Goal: Task Accomplishment & Management: Use online tool/utility

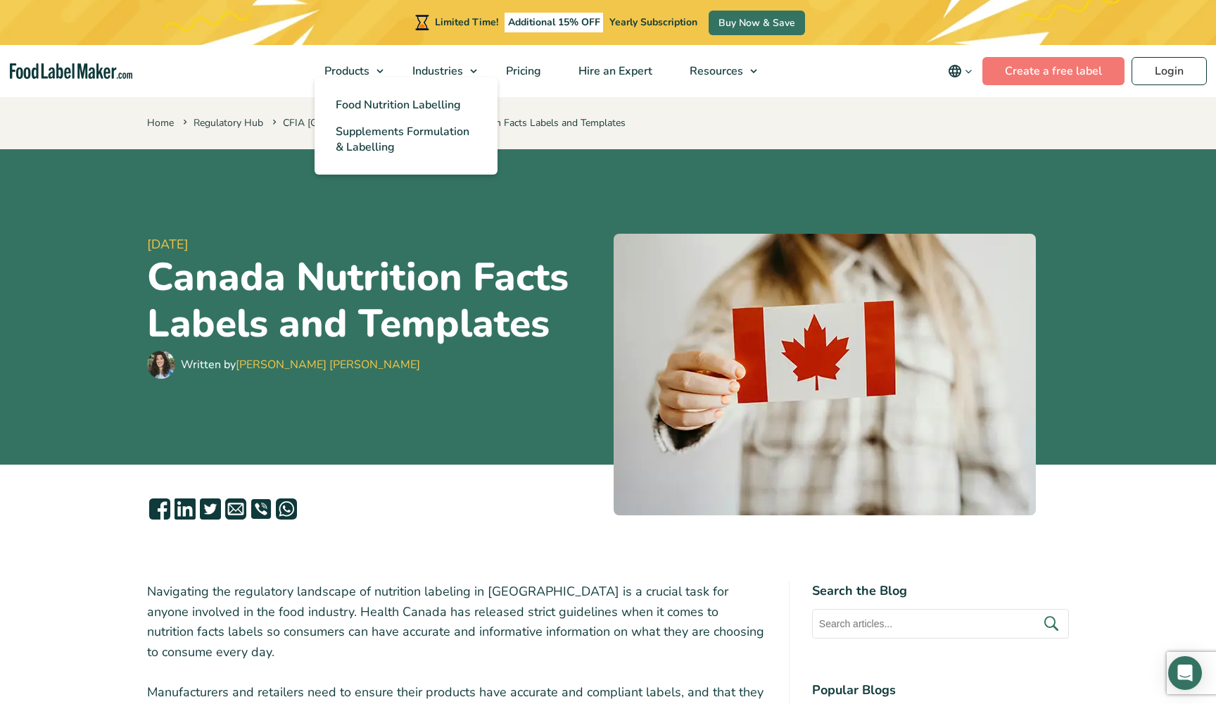
click at [372, 77] on ul "Food Nutrition Labelling Supplements Formulation & Labelling" at bounding box center [406, 125] width 183 height 97
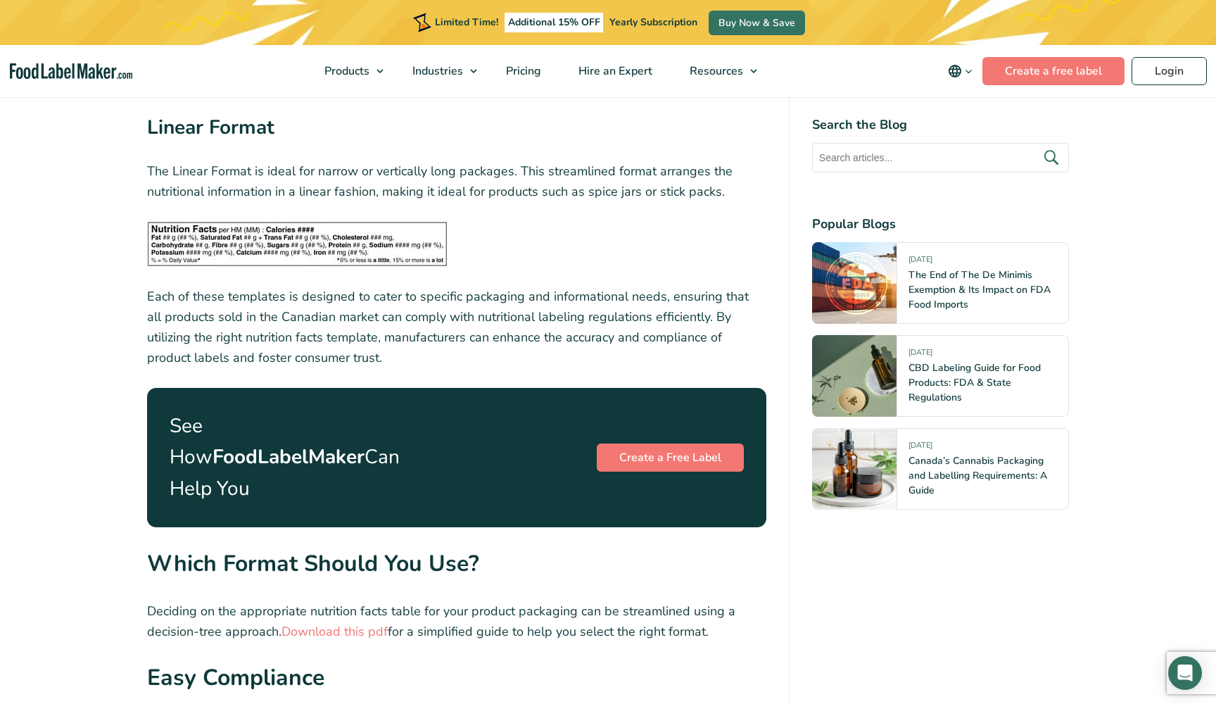
scroll to position [4665, 0]
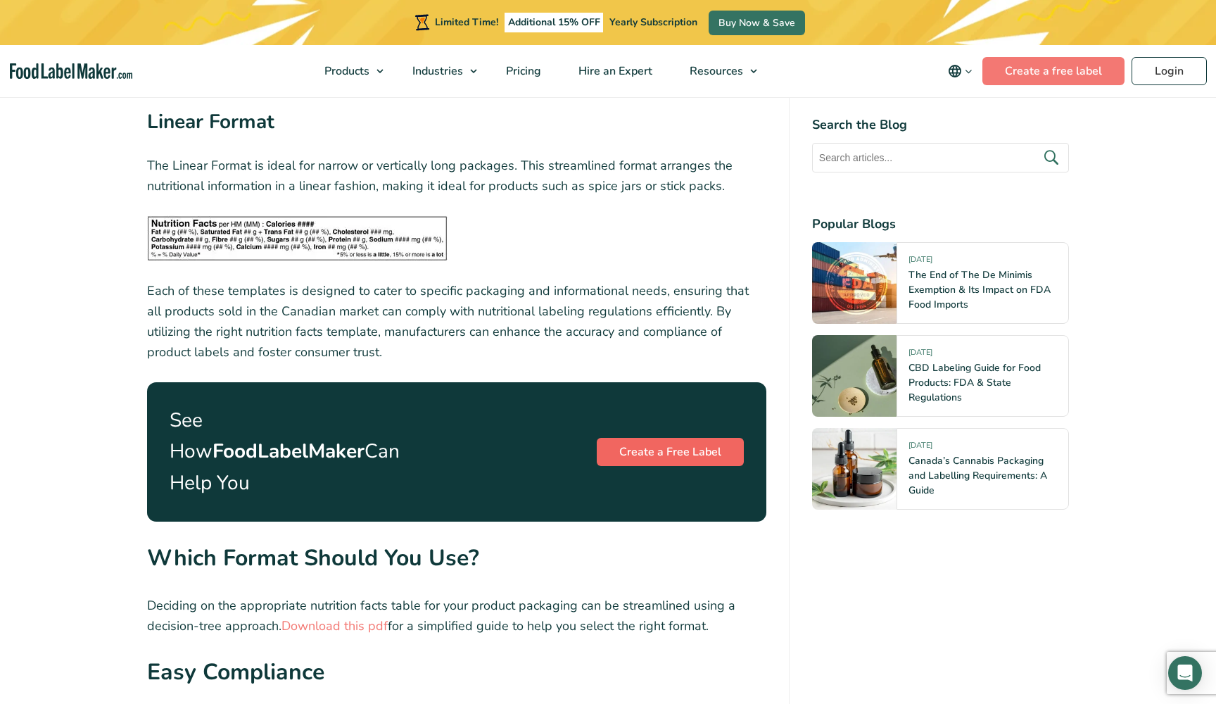
click at [656, 438] on link "Create a Free Label" at bounding box center [670, 452] width 147 height 28
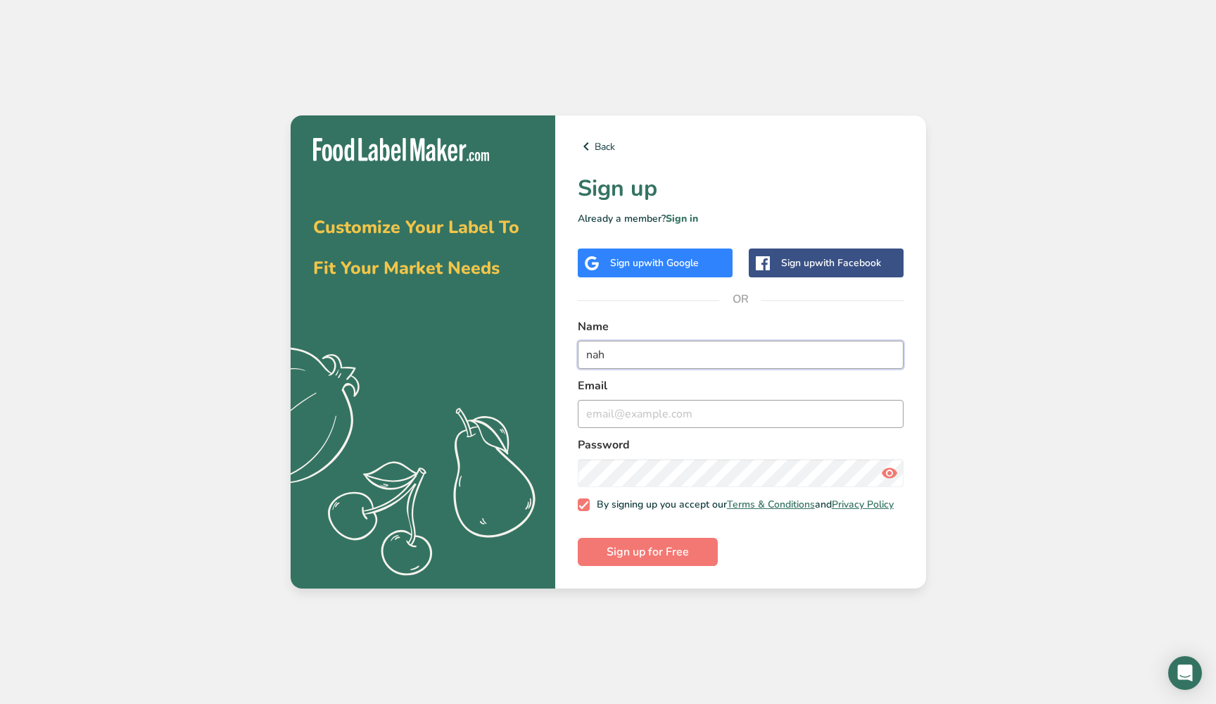
type input "nah"
type input "[EMAIL_ADDRESS][DOMAIN_NAME]"
click at [649, 550] on span "Sign up for Free" at bounding box center [648, 551] width 82 height 17
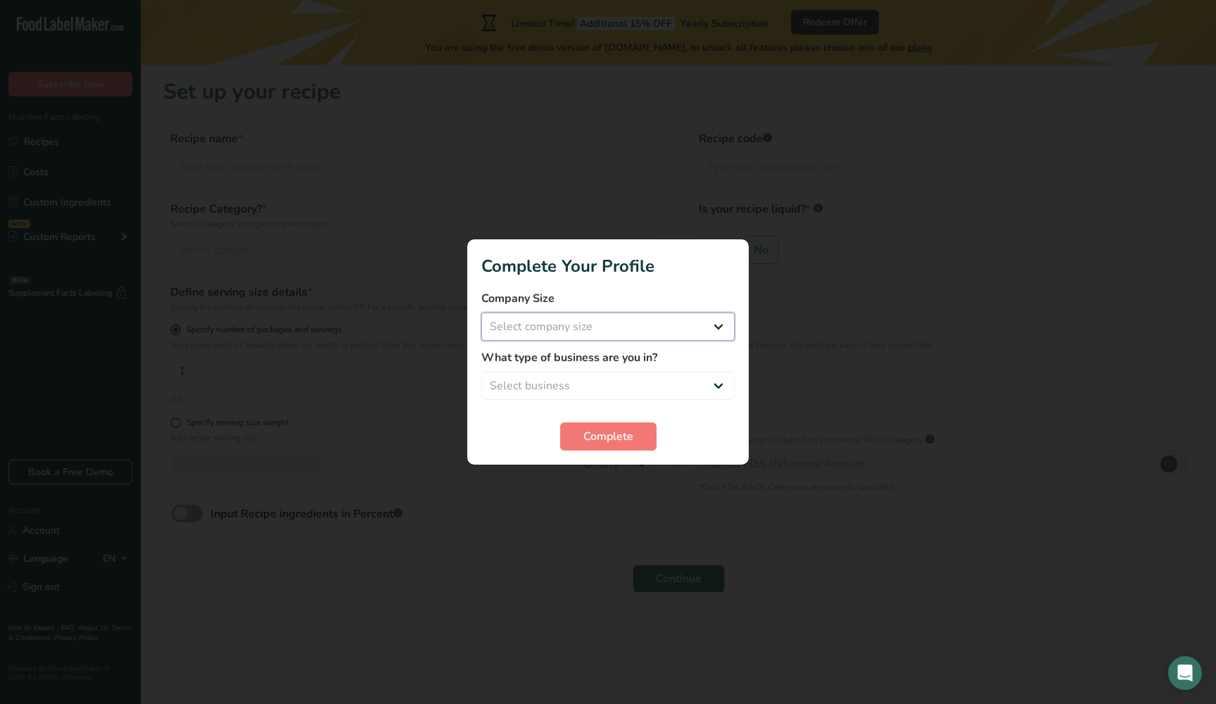
select select "1"
click at [572, 431] on button "Complete" at bounding box center [608, 436] width 96 height 28
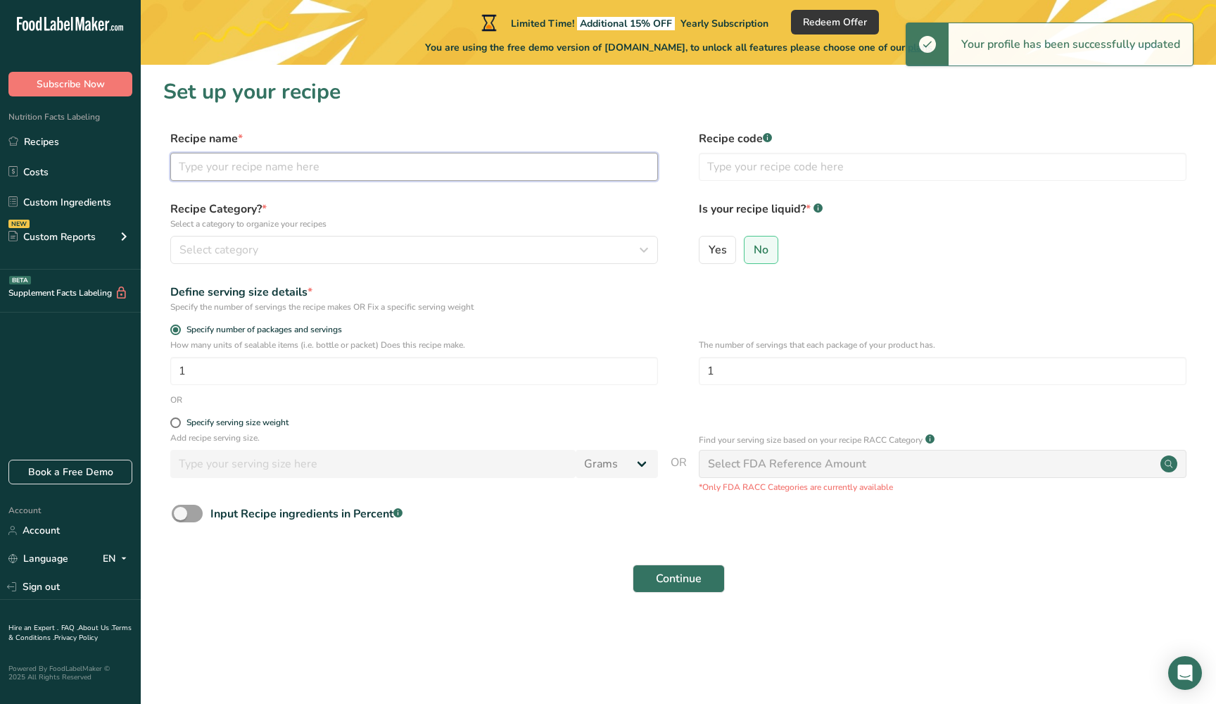
click at [350, 158] on input "text" at bounding box center [414, 167] width 488 height 28
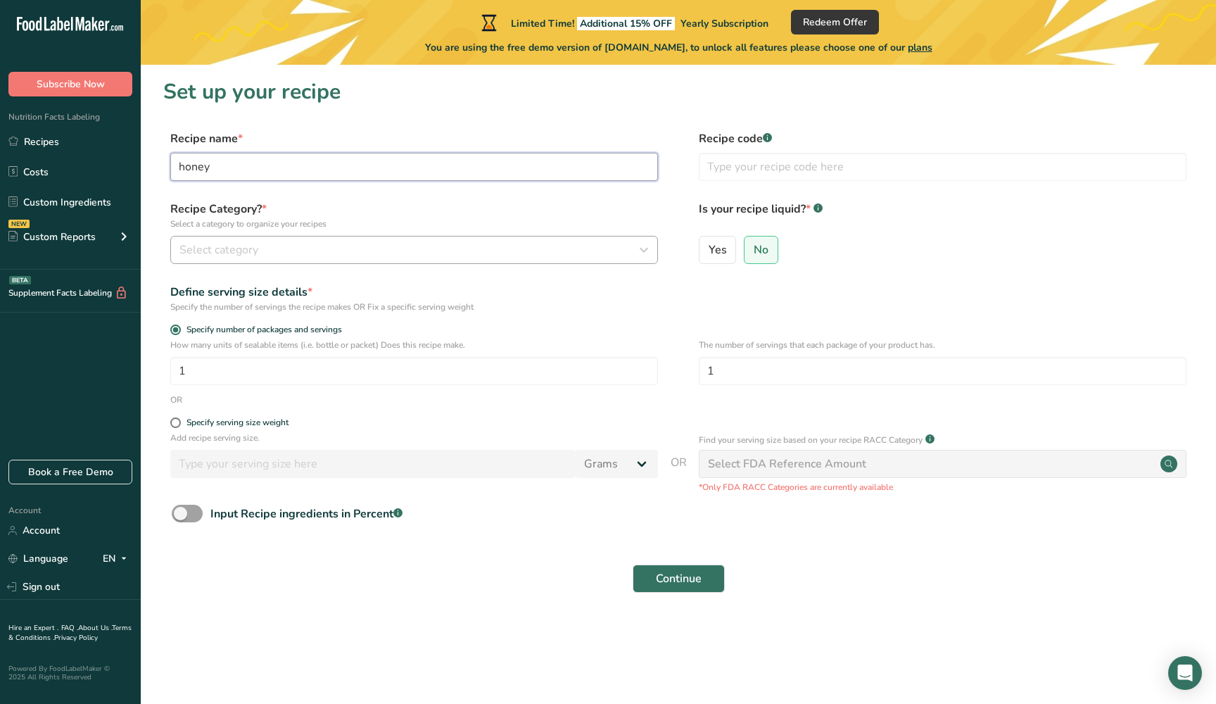
type input "honey"
click at [267, 258] on button "Select category" at bounding box center [414, 250] width 488 height 28
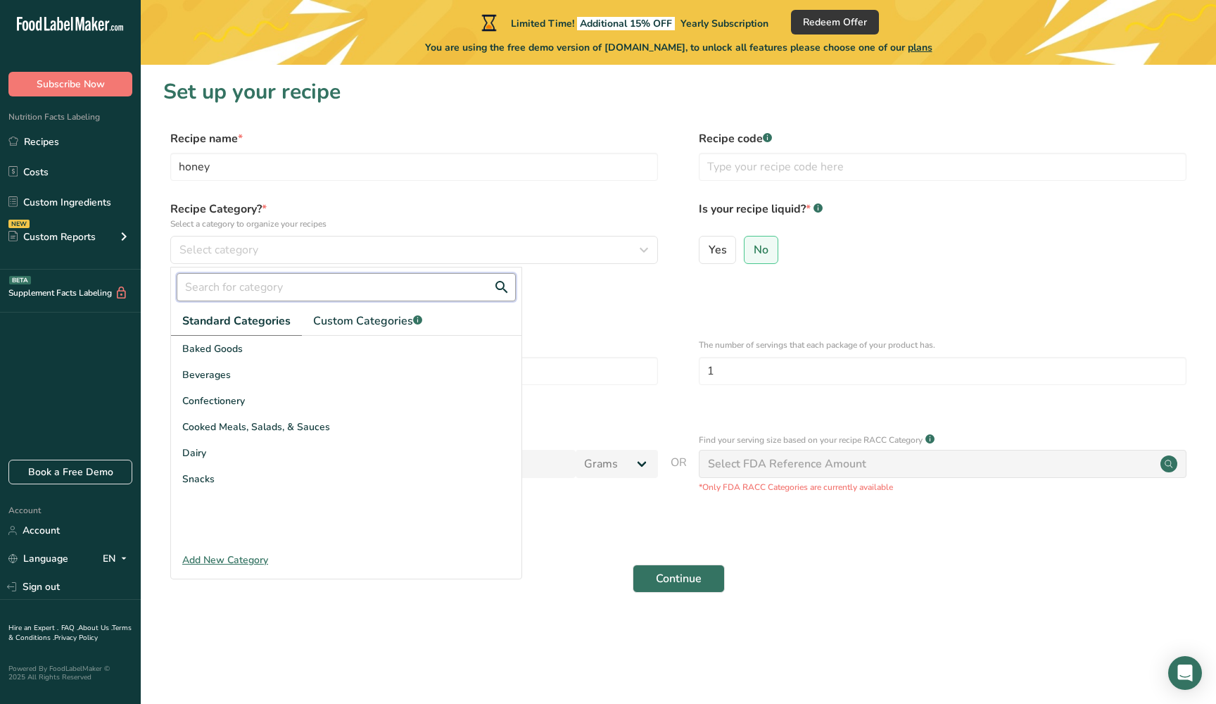
click at [310, 286] on input "text" at bounding box center [346, 287] width 339 height 28
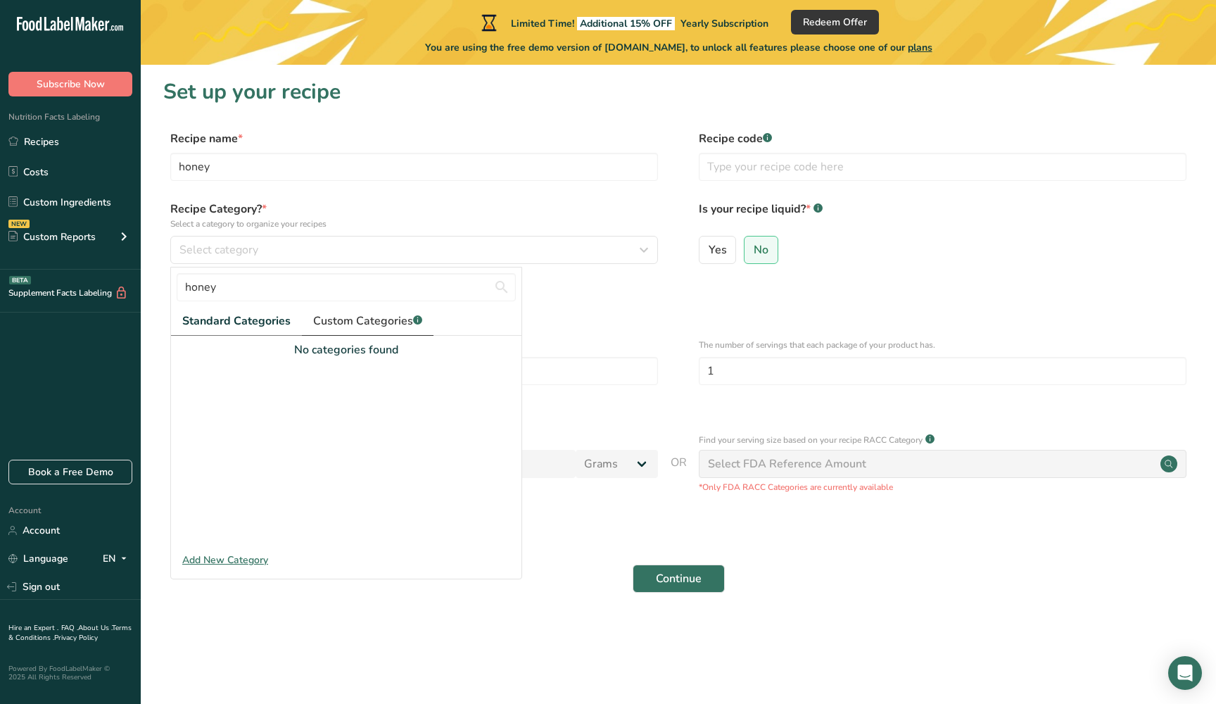
click at [354, 331] on link "Custom Categories .a-a{fill:#347362;}.b-a{fill:#fff;}" at bounding box center [368, 321] width 132 height 29
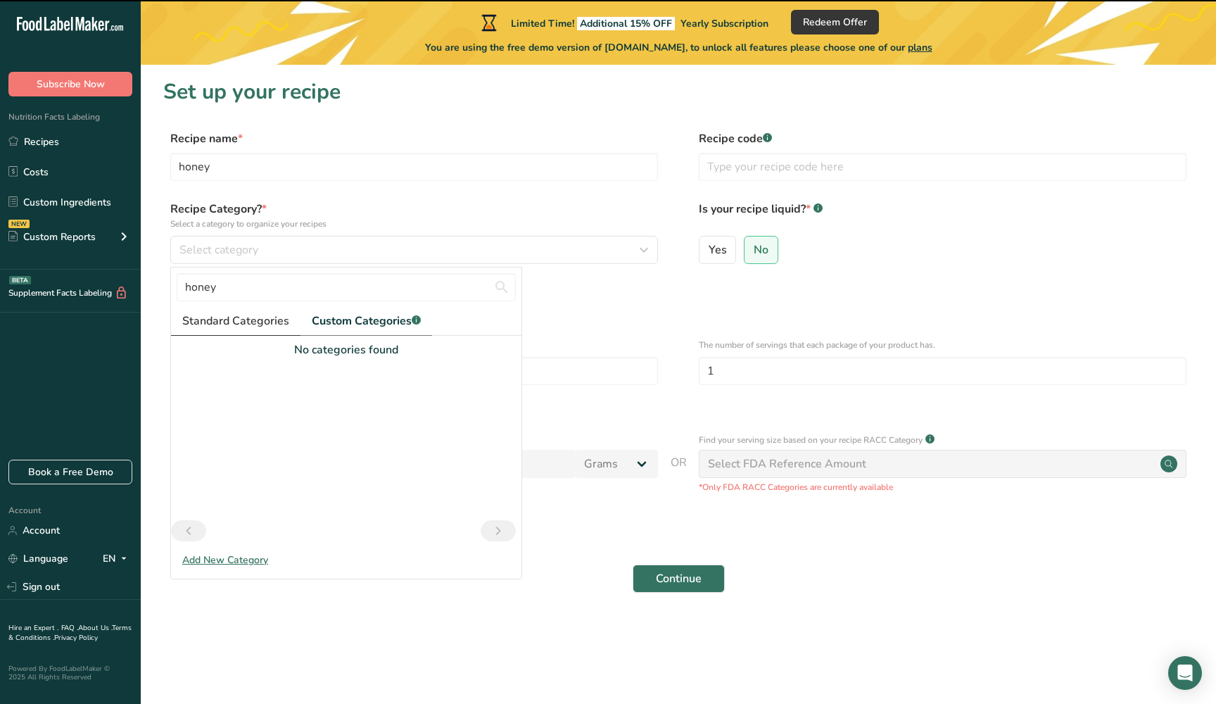
click at [283, 329] on link "Standard Categories" at bounding box center [235, 321] width 129 height 29
drag, startPoint x: 283, startPoint y: 329, endPoint x: 251, endPoint y: 347, distance: 36.8
click at [251, 347] on div "Standard Categories Custom Categories .a-a{fill:#347362;}.b-a{fill:#fff;} No ca…" at bounding box center [346, 427] width 350 height 240
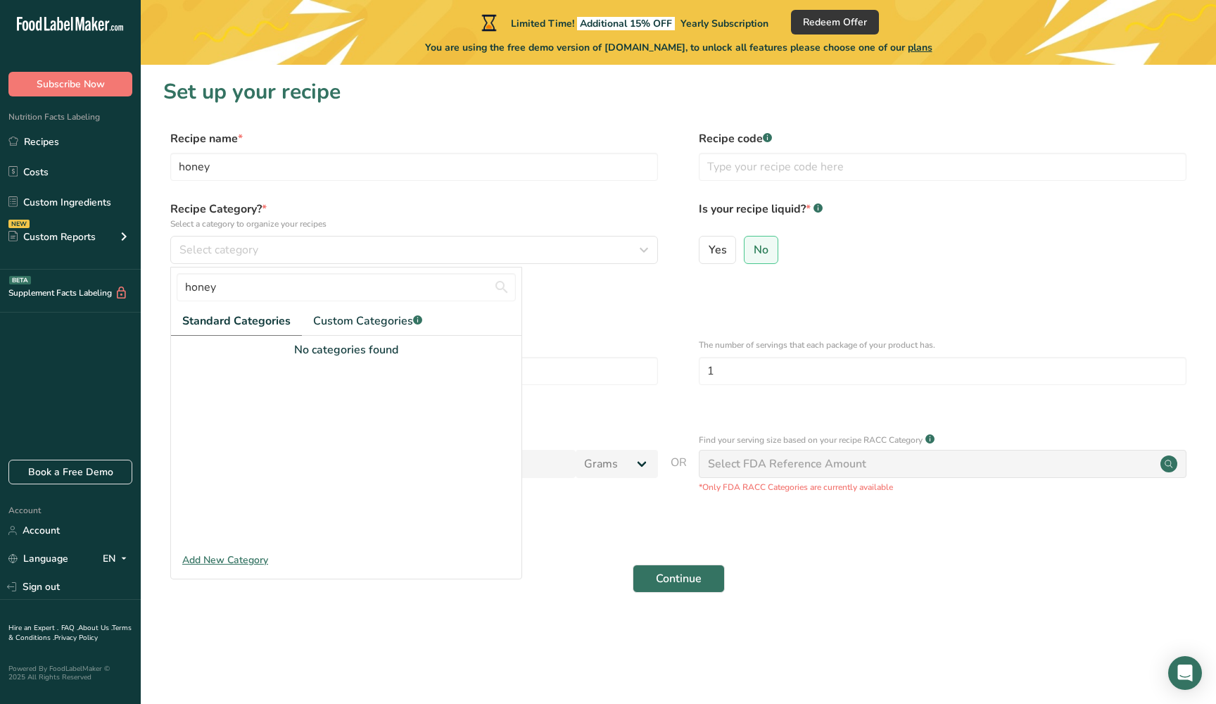
click at [253, 305] on div "honey" at bounding box center [346, 286] width 350 height 39
click at [258, 294] on input "honey" at bounding box center [346, 287] width 339 height 28
type input "h"
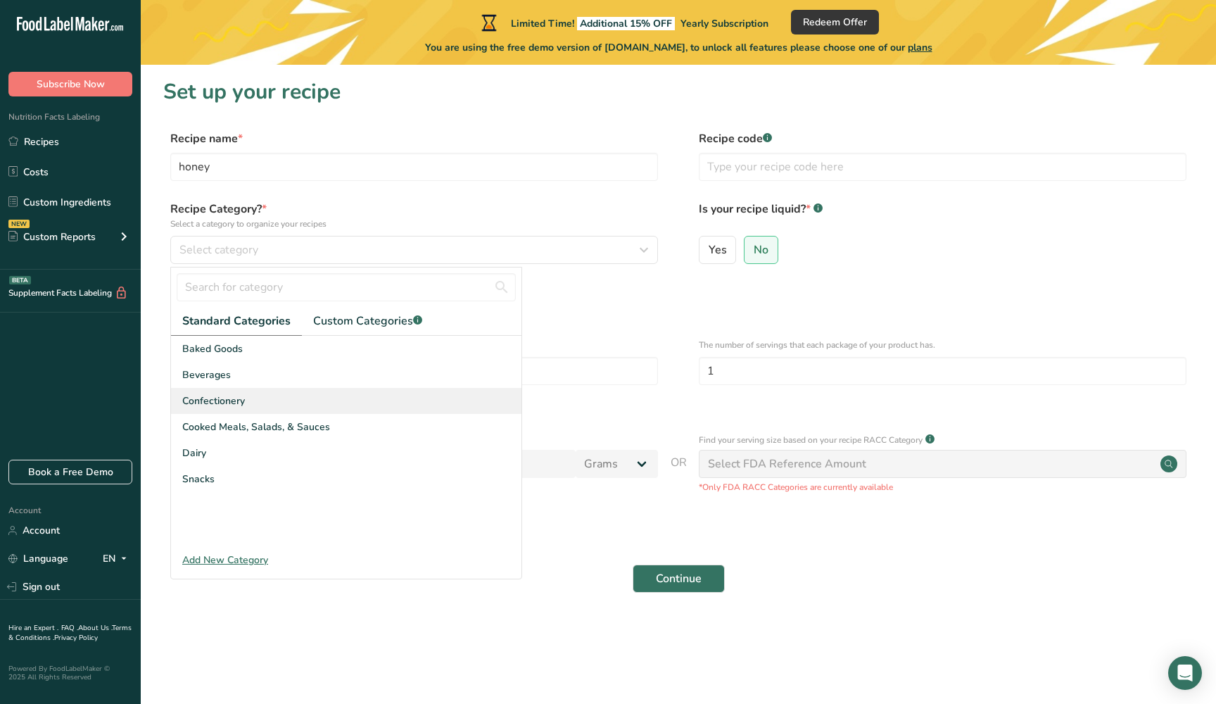
click at [253, 408] on div "Confectionery" at bounding box center [346, 401] width 350 height 26
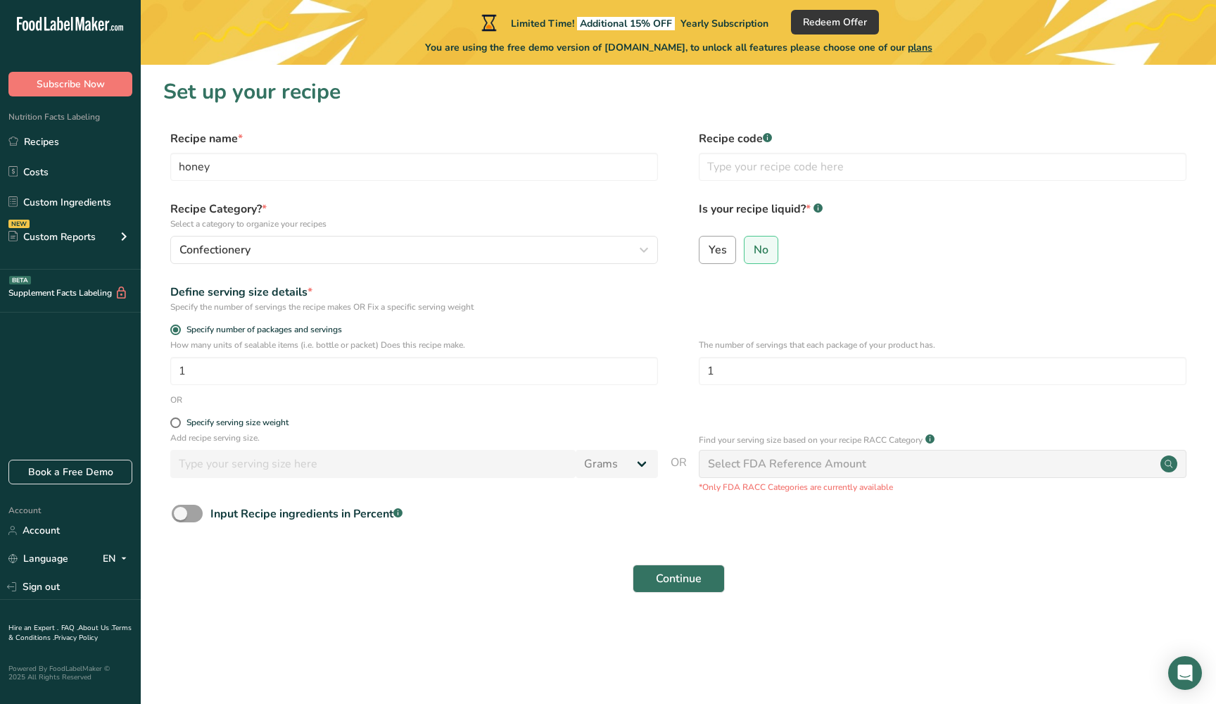
click at [723, 244] on span "Yes" at bounding box center [718, 250] width 18 height 14
click at [709, 245] on input "Yes" at bounding box center [704, 249] width 9 height 9
radio input "true"
radio input "false"
select select "22"
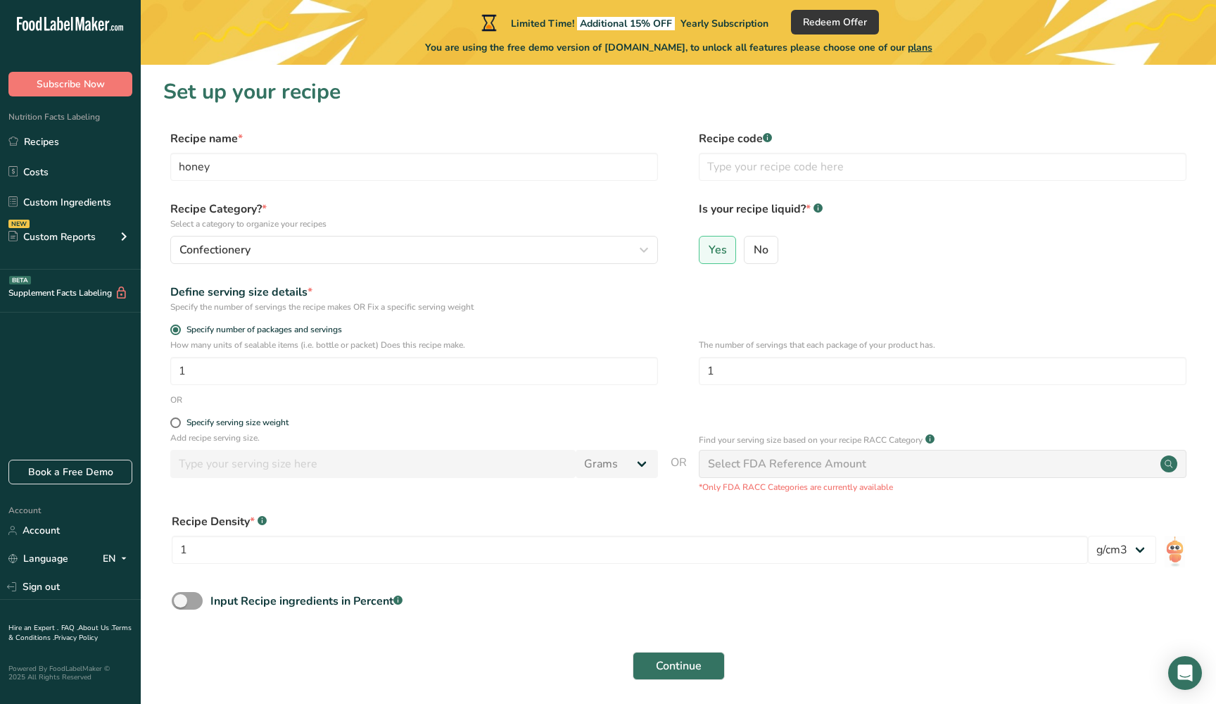
click at [769, 467] on div "Select FDA Reference Amount" at bounding box center [787, 463] width 158 height 17
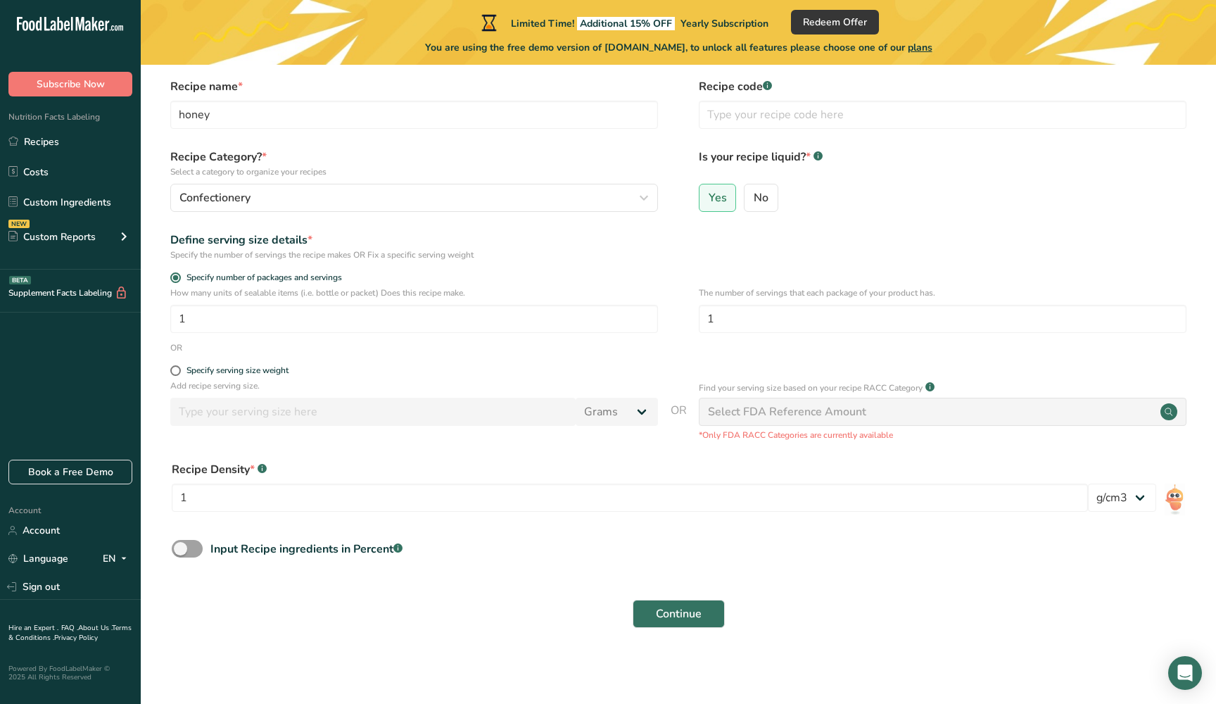
scroll to position [51, 0]
click at [63, 151] on link "Recipes" at bounding box center [70, 141] width 141 height 27
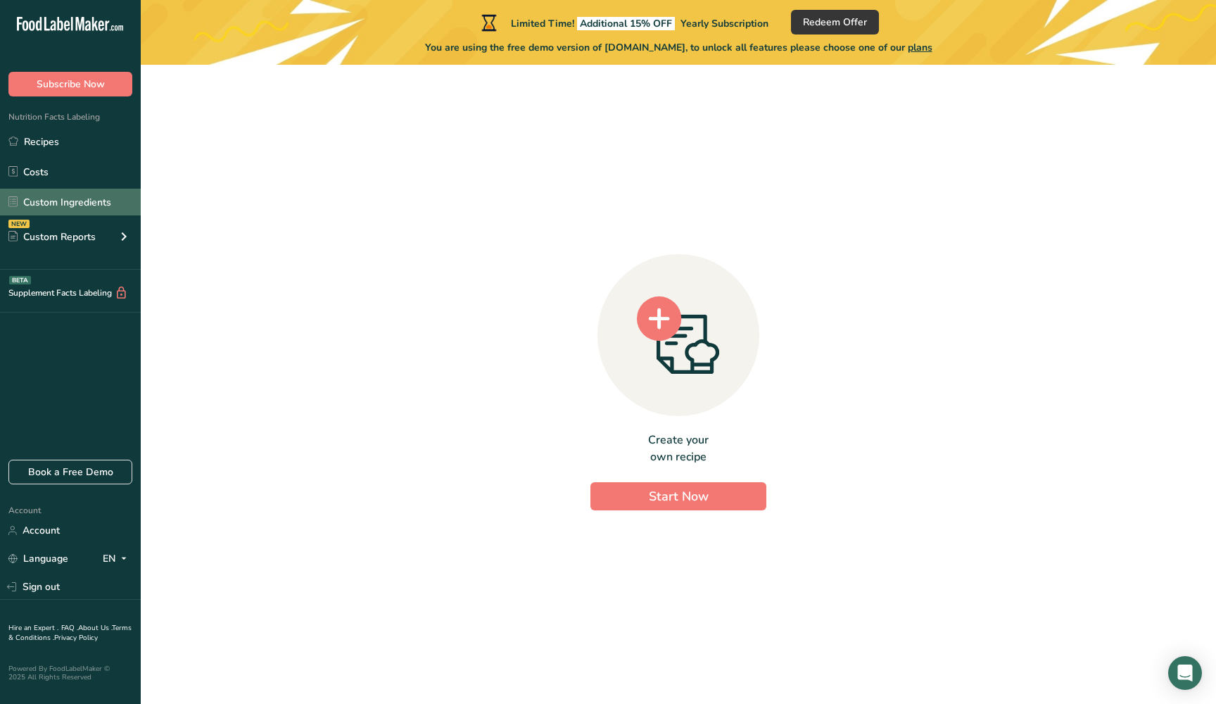
click at [84, 208] on link "Custom Ingredients" at bounding box center [70, 202] width 141 height 27
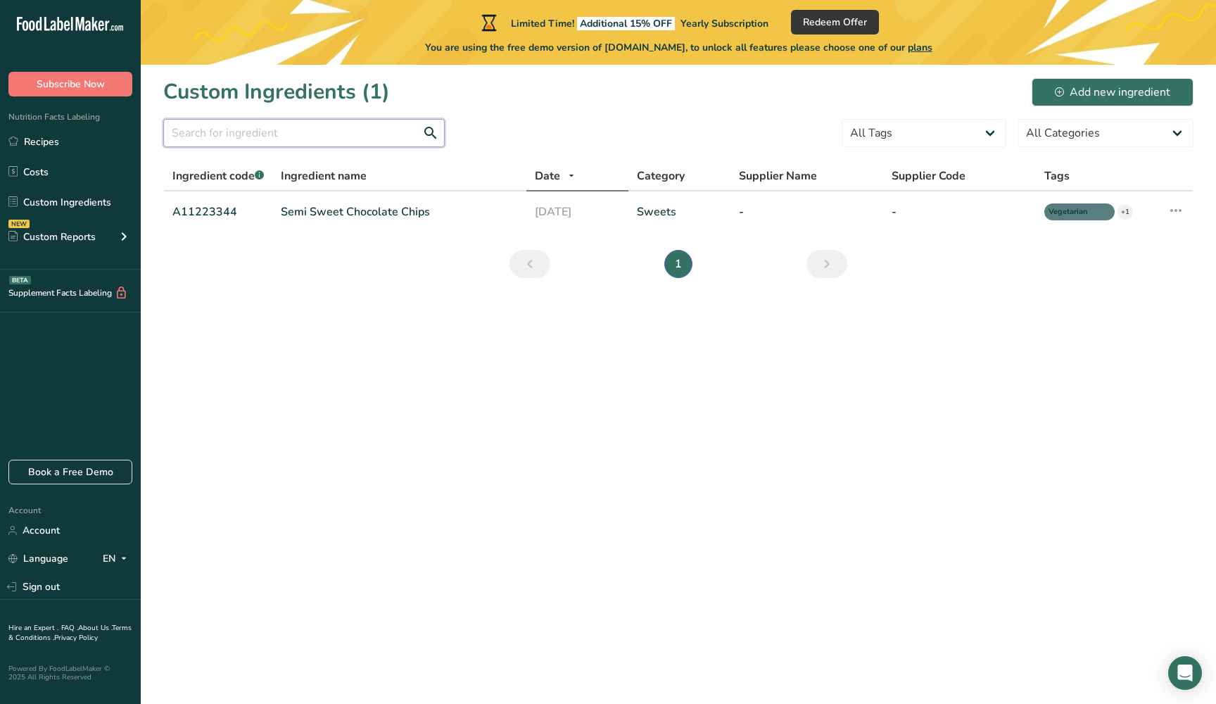
click at [310, 137] on input "text" at bounding box center [304, 133] width 282 height 28
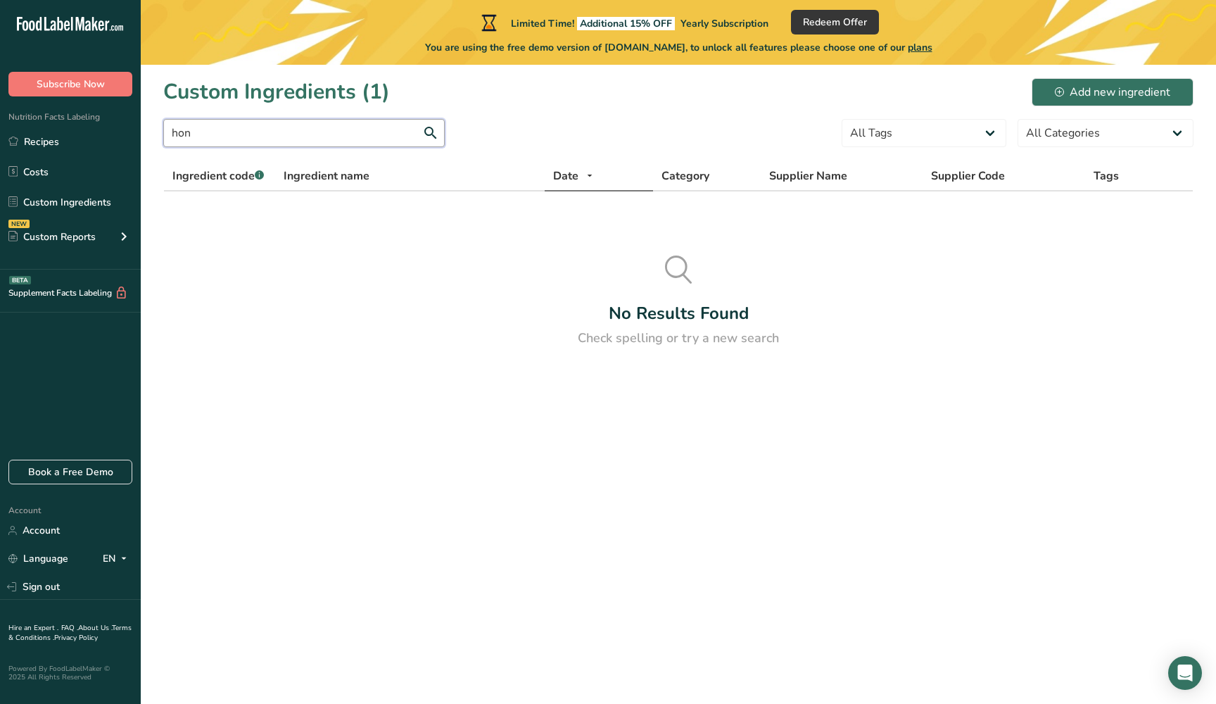
type input "hon"
click at [82, 27] on icon at bounding box center [80, 24] width 8 height 14
click at [70, 204] on link "Custom Ingredients" at bounding box center [70, 202] width 141 height 27
click at [75, 180] on link "Costs" at bounding box center [70, 171] width 141 height 27
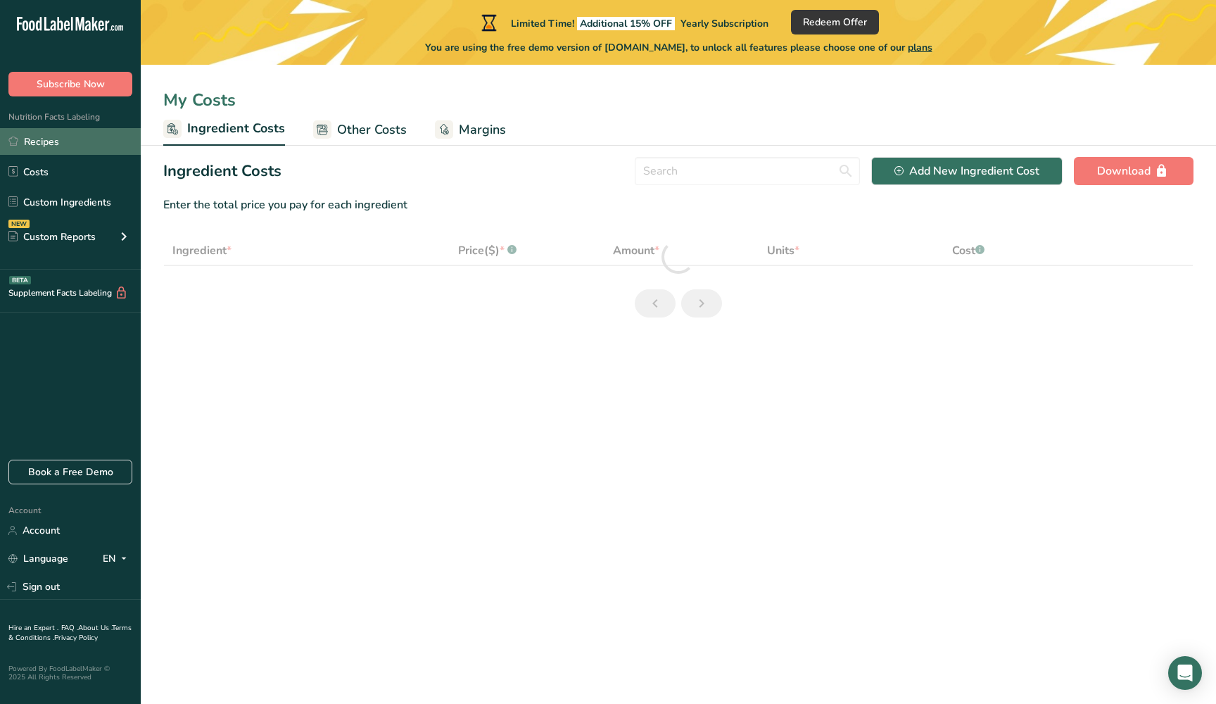
select select "1"
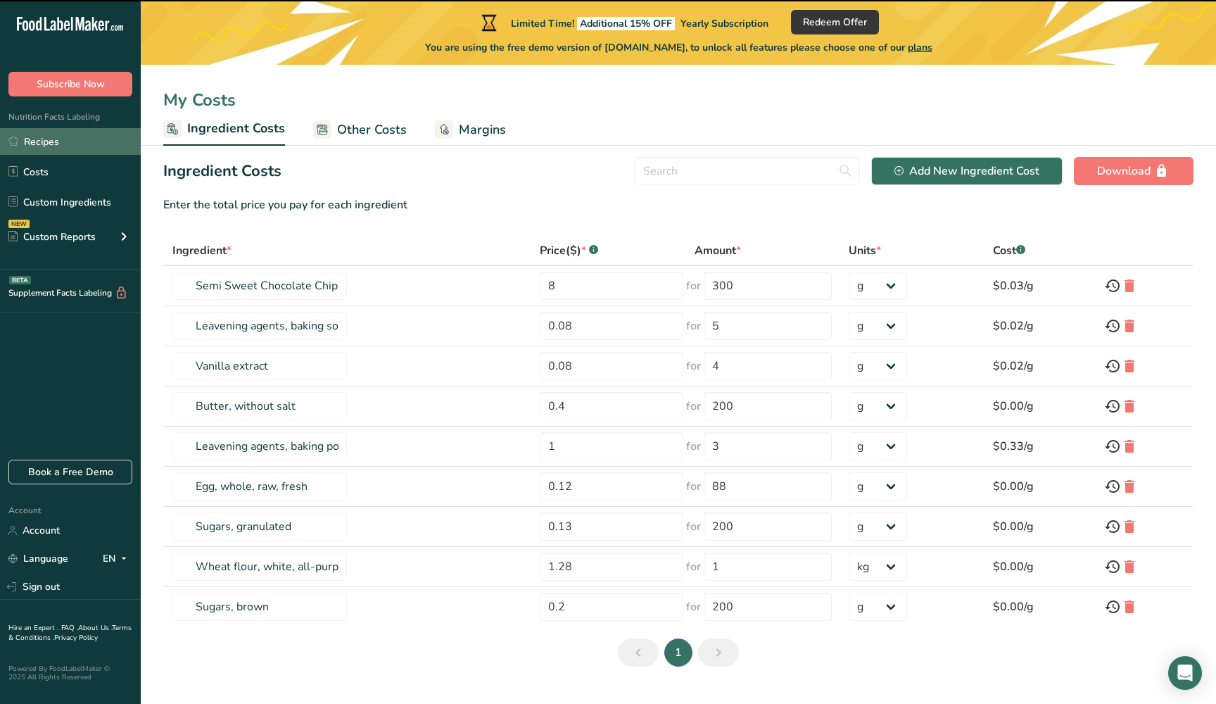
click at [87, 146] on link "Recipes" at bounding box center [70, 141] width 141 height 27
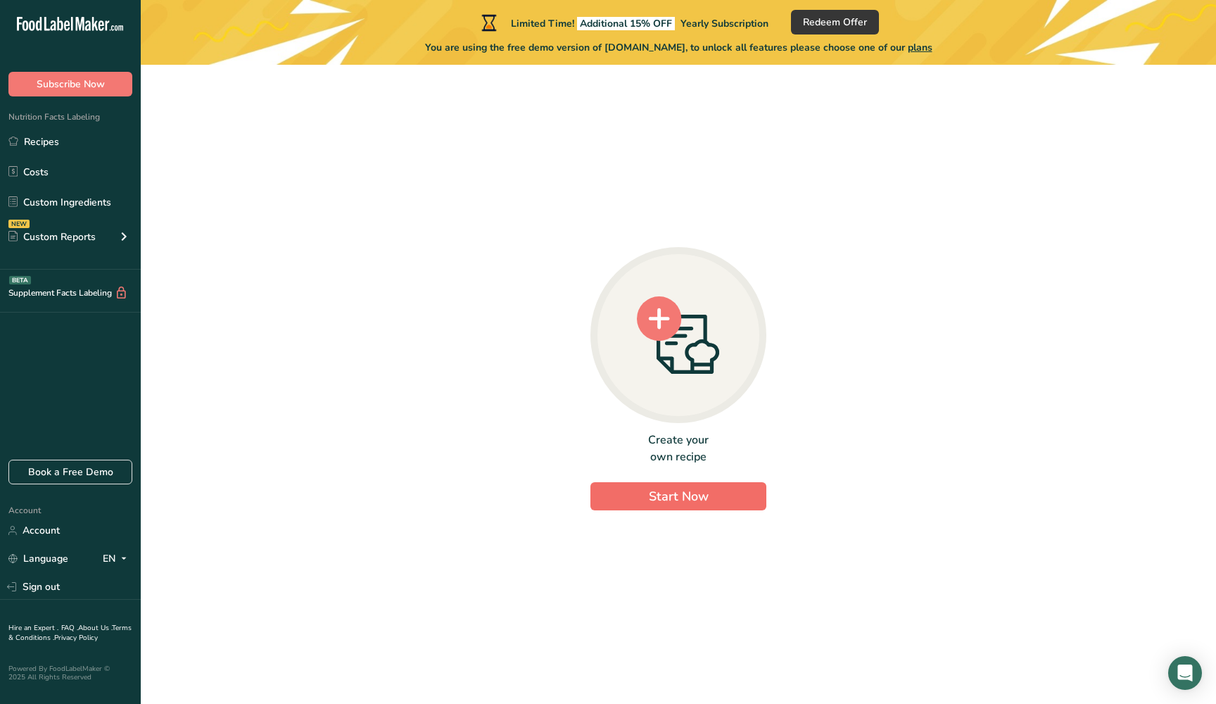
click at [652, 489] on span "Start Now" at bounding box center [679, 496] width 60 height 17
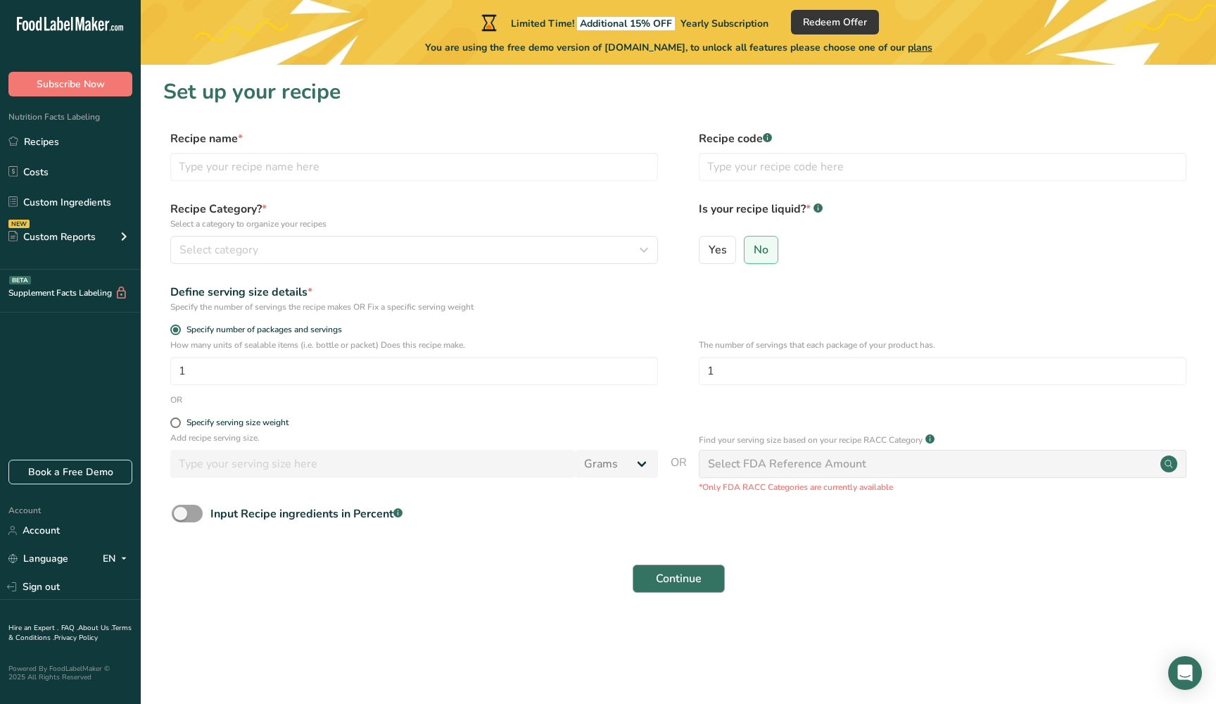
click at [646, 564] on button "Continue" at bounding box center [679, 578] width 92 height 28
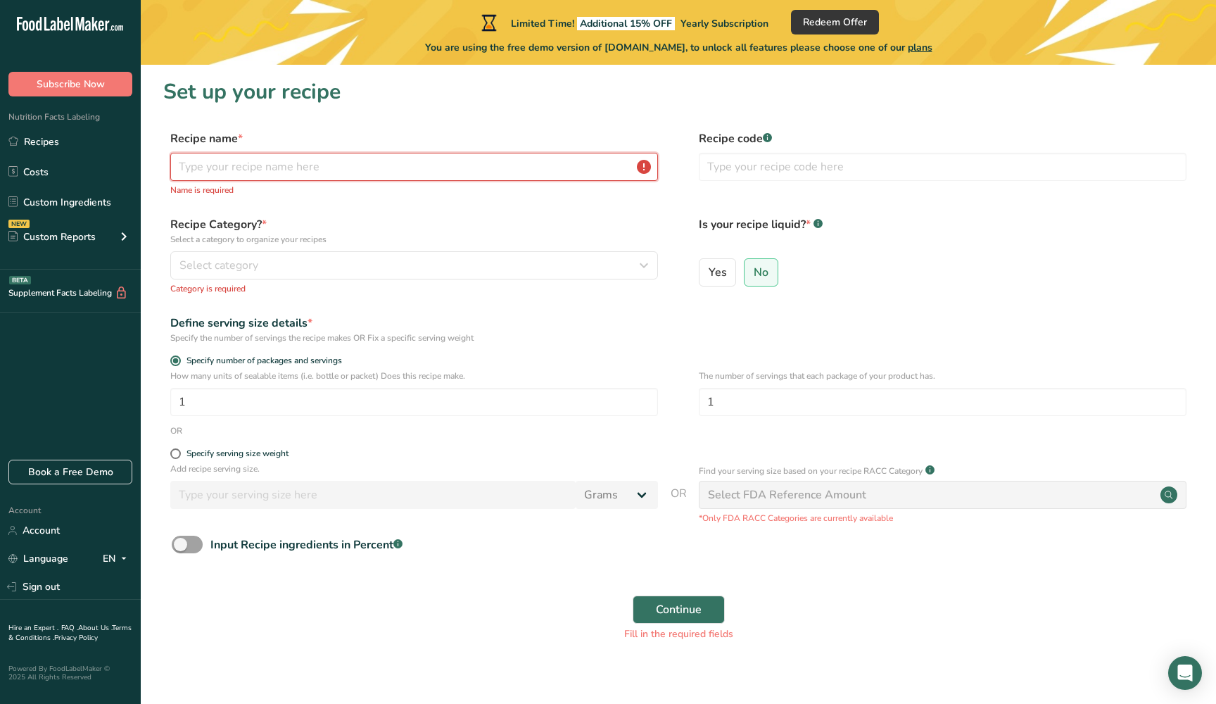
click at [365, 170] on input "text" at bounding box center [414, 167] width 488 height 28
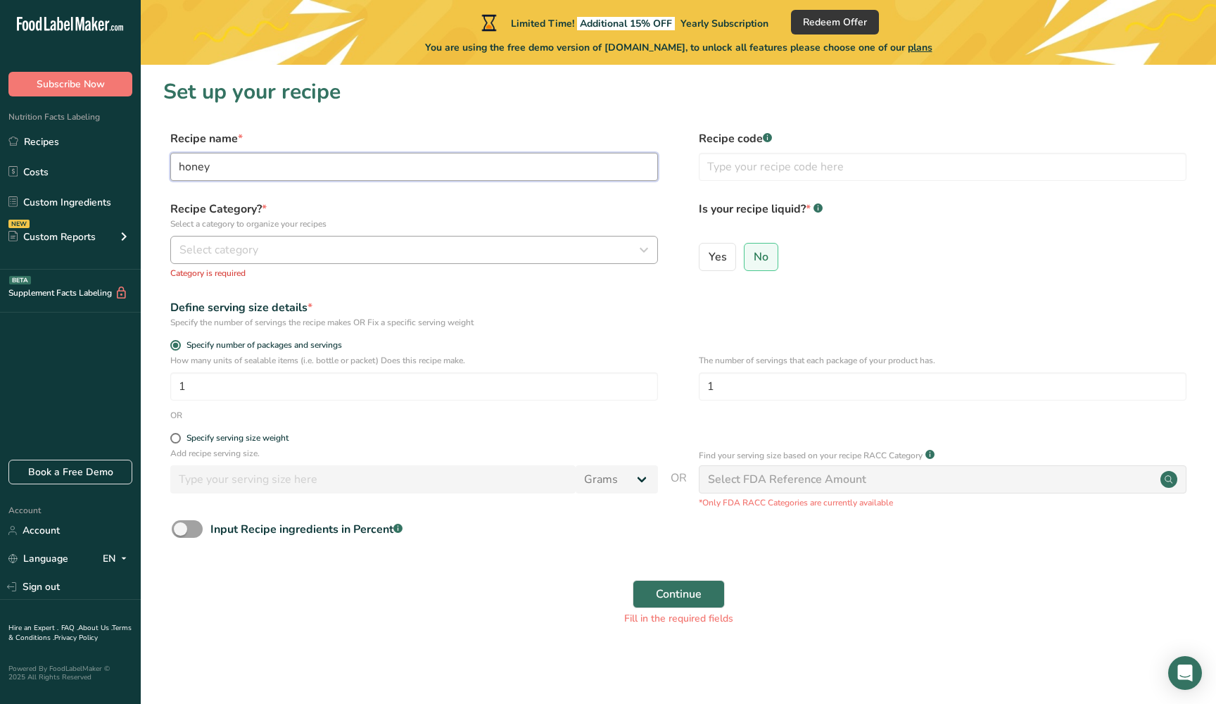
type input "honey"
click at [292, 244] on div "Select category" at bounding box center [409, 249] width 461 height 17
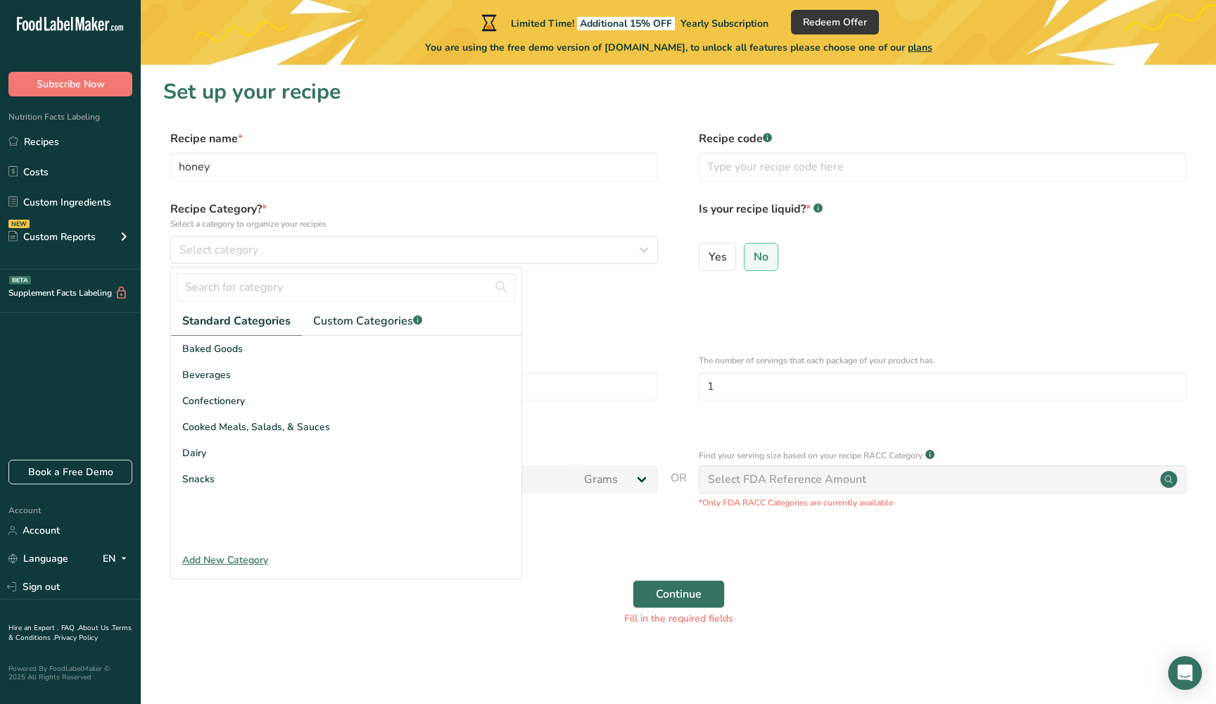
click at [219, 553] on div "Add New Category" at bounding box center [346, 559] width 350 height 15
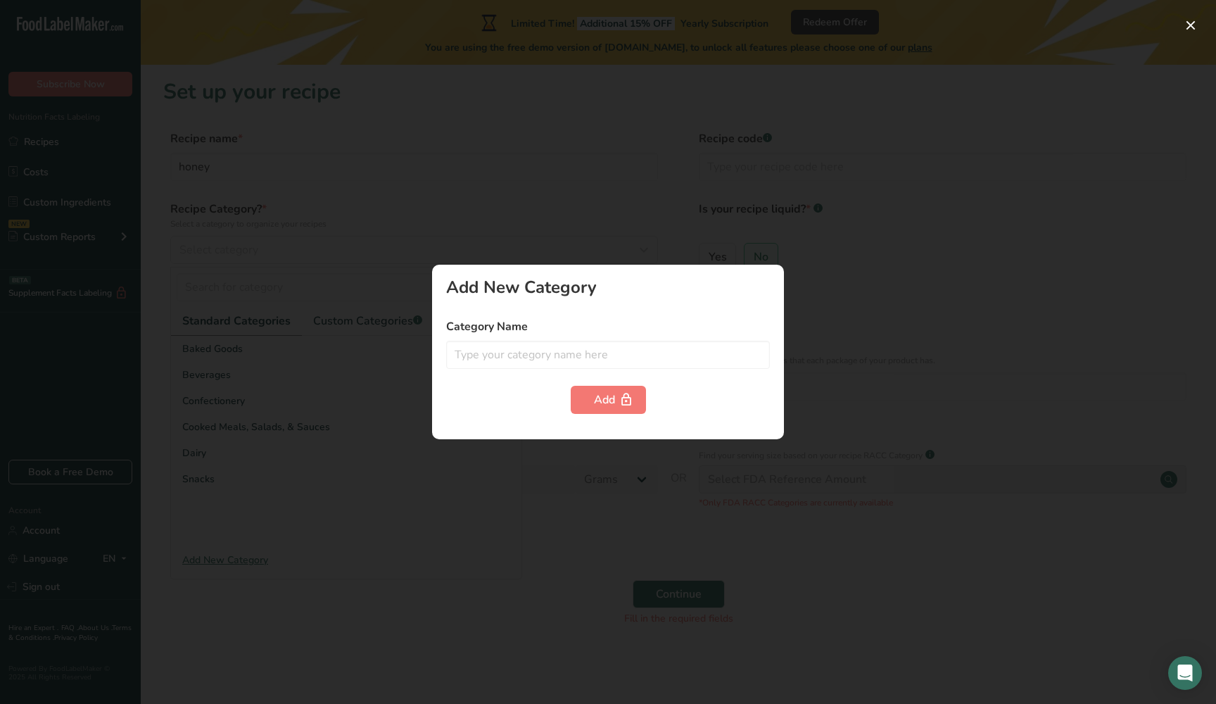
click at [579, 337] on div "Category Name" at bounding box center [608, 343] width 324 height 51
click at [557, 369] on form "Category Name Add" at bounding box center [608, 366] width 324 height 96
click at [557, 368] on input "text" at bounding box center [608, 355] width 324 height 28
type input "honey"
click at [605, 403] on div "Add" at bounding box center [608, 399] width 29 height 17
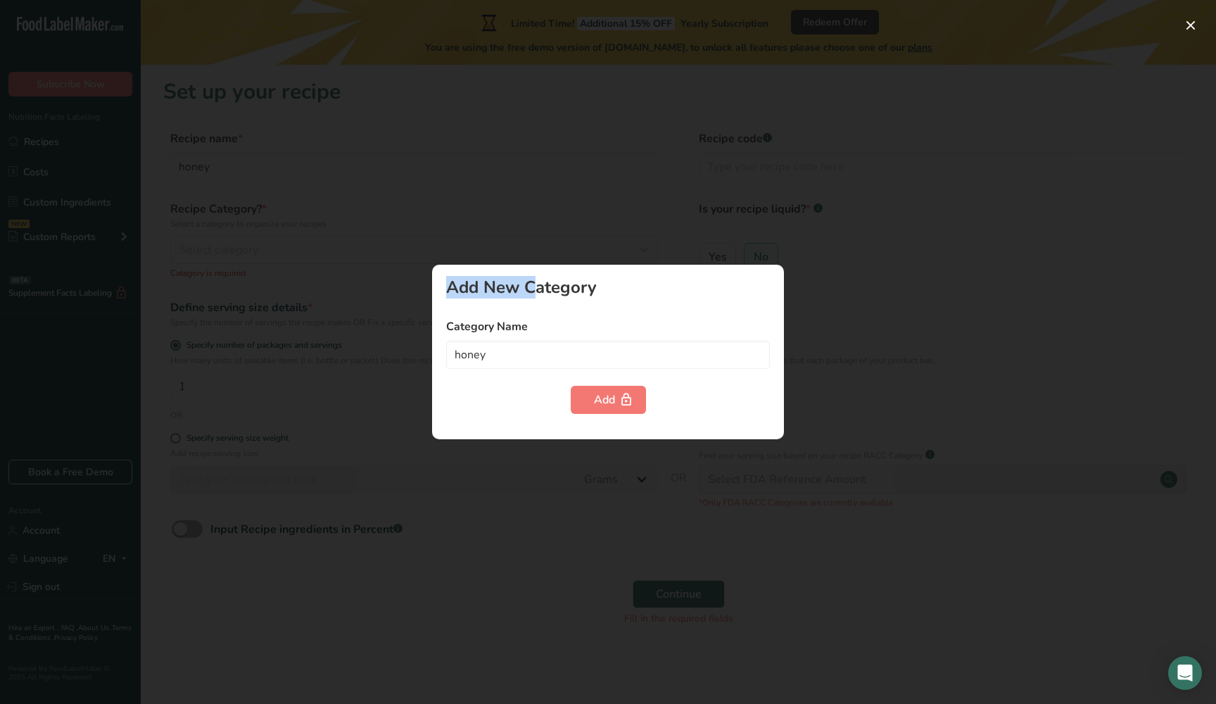
click at [603, 264] on div "Add New Category Category Name honey Add" at bounding box center [608, 352] width 1216 height 704
click at [560, 232] on div at bounding box center [608, 352] width 1216 height 704
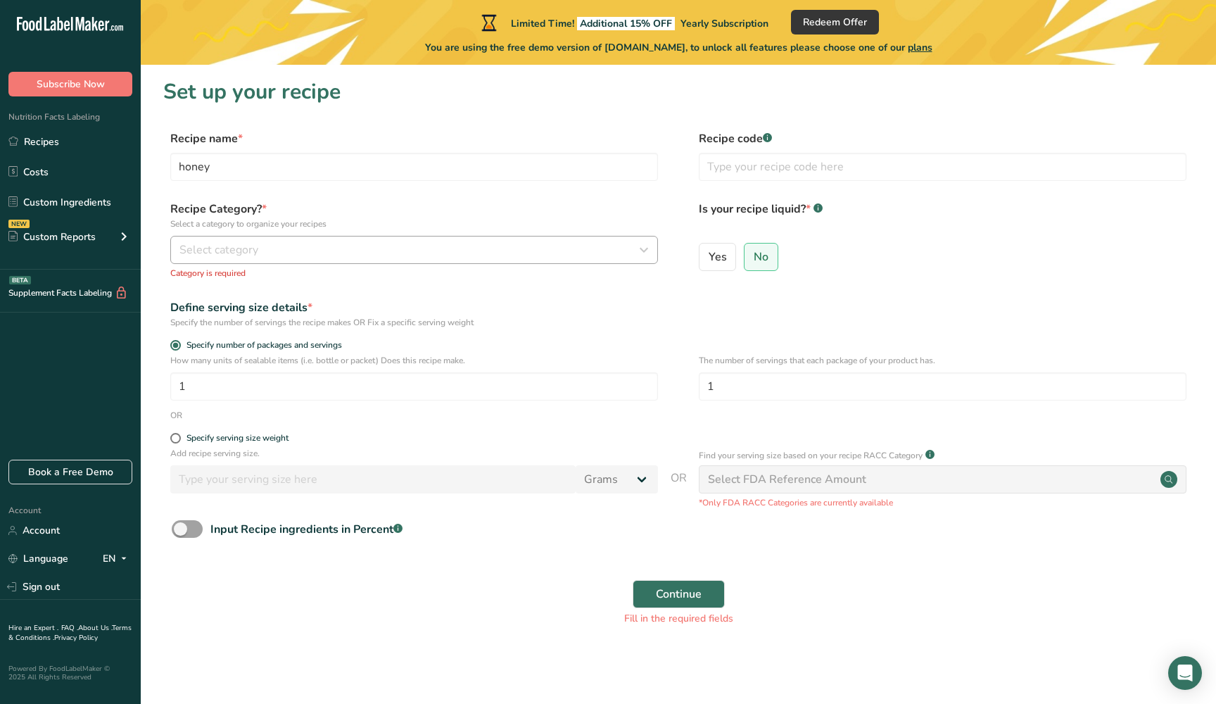
click at [430, 254] on div "Select category" at bounding box center [409, 249] width 461 height 17
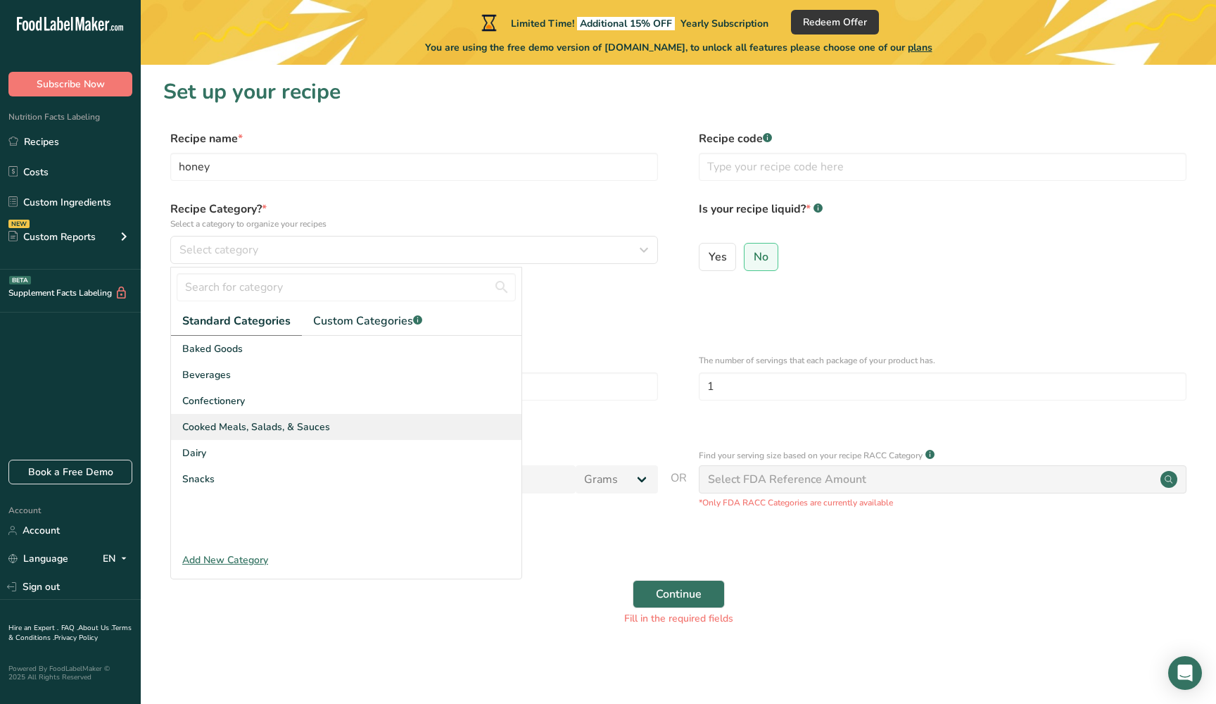
click at [278, 431] on span "Cooked Meals, Salads, & Sauces" at bounding box center [256, 426] width 148 height 15
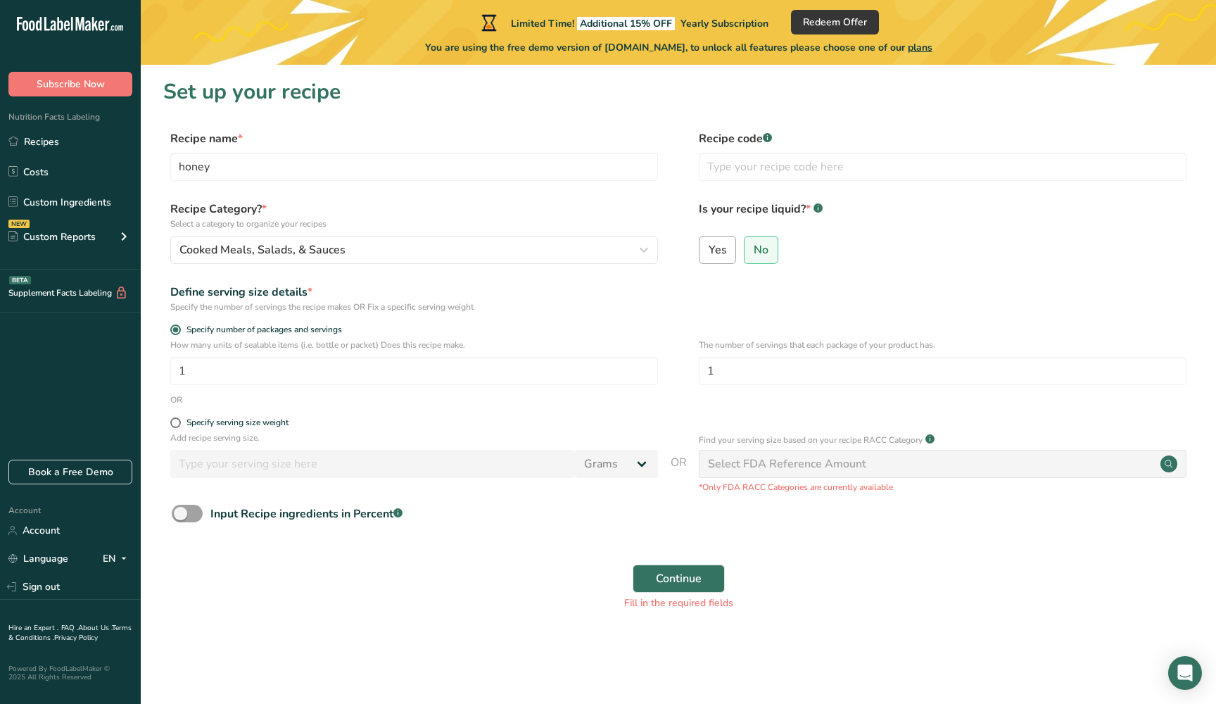
click at [728, 246] on label "Yes" at bounding box center [718, 250] width 38 height 28
click at [709, 246] on input "Yes" at bounding box center [704, 249] width 9 height 9
radio input "true"
radio input "false"
select select "22"
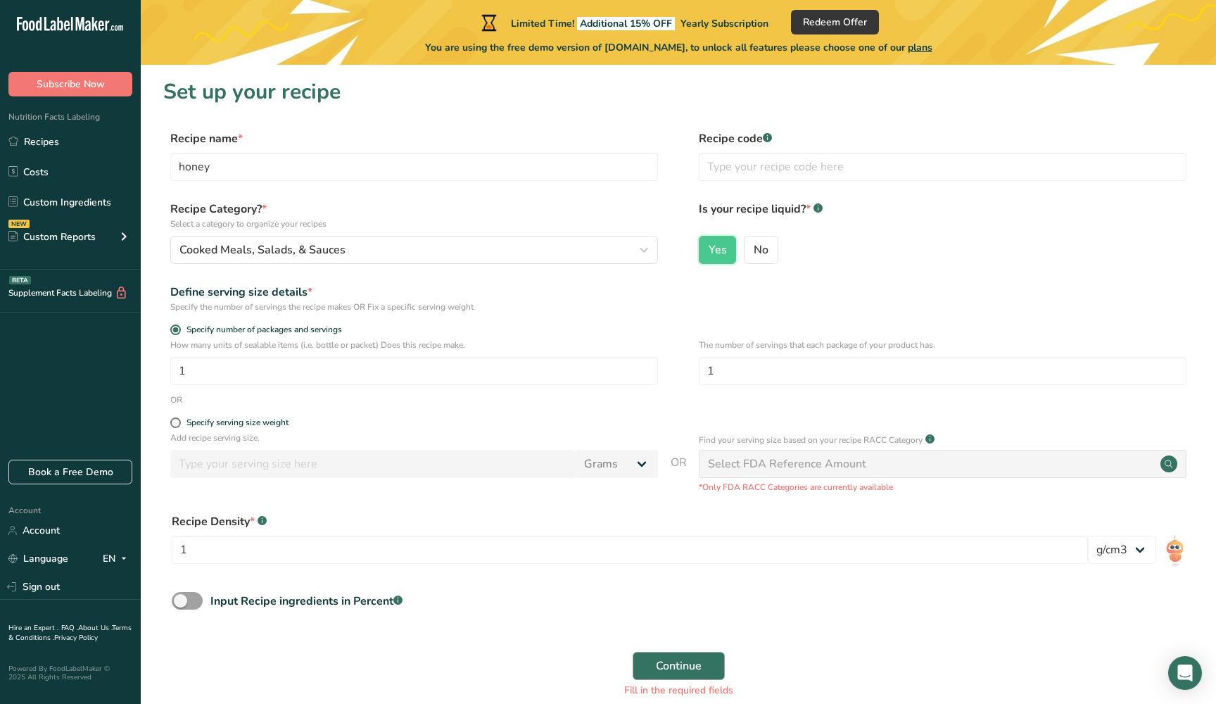
click at [649, 658] on button "Continue" at bounding box center [679, 666] width 92 height 28
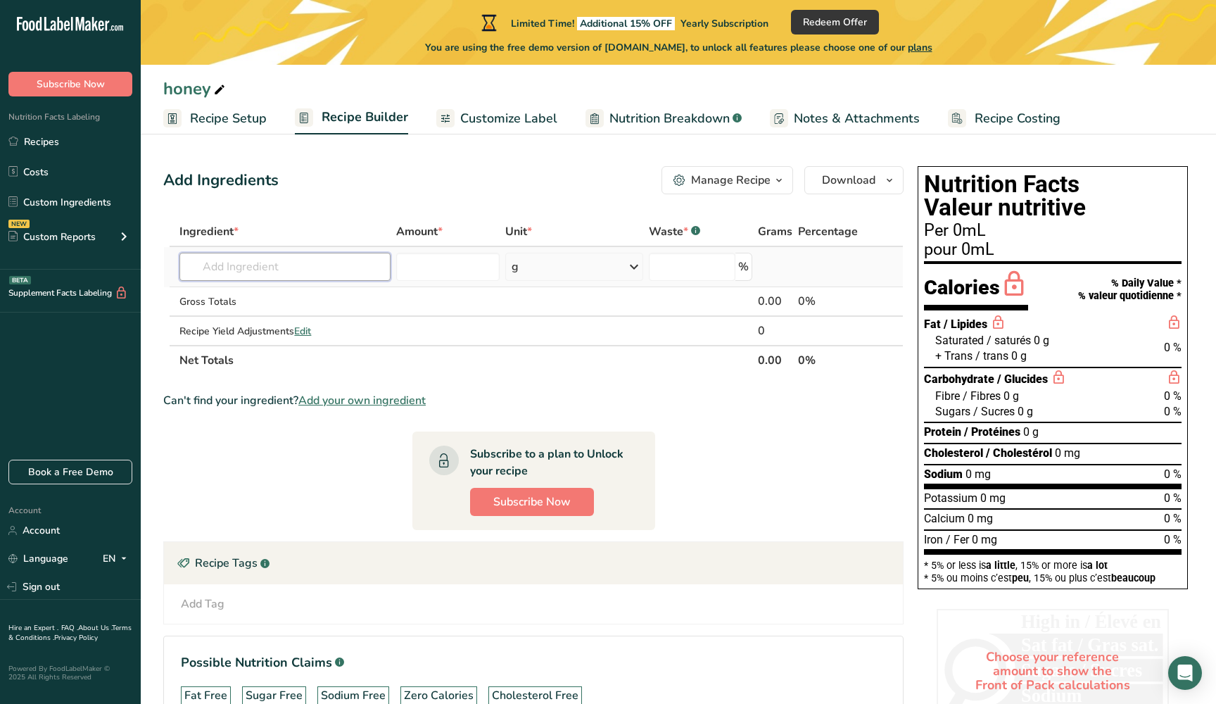
click at [299, 253] on input "text" at bounding box center [284, 267] width 211 height 28
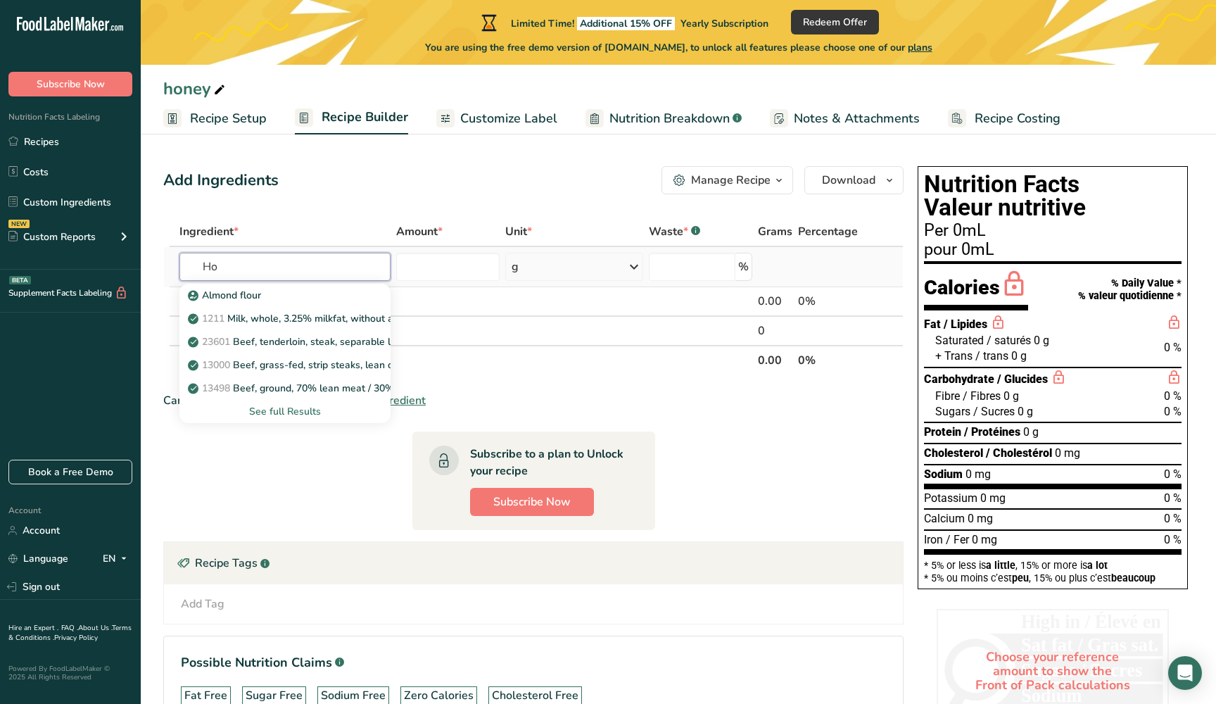
type input "H"
type input "honey"
click at [301, 294] on div "19296 Honey" at bounding box center [274, 295] width 166 height 15
type input "Honey"
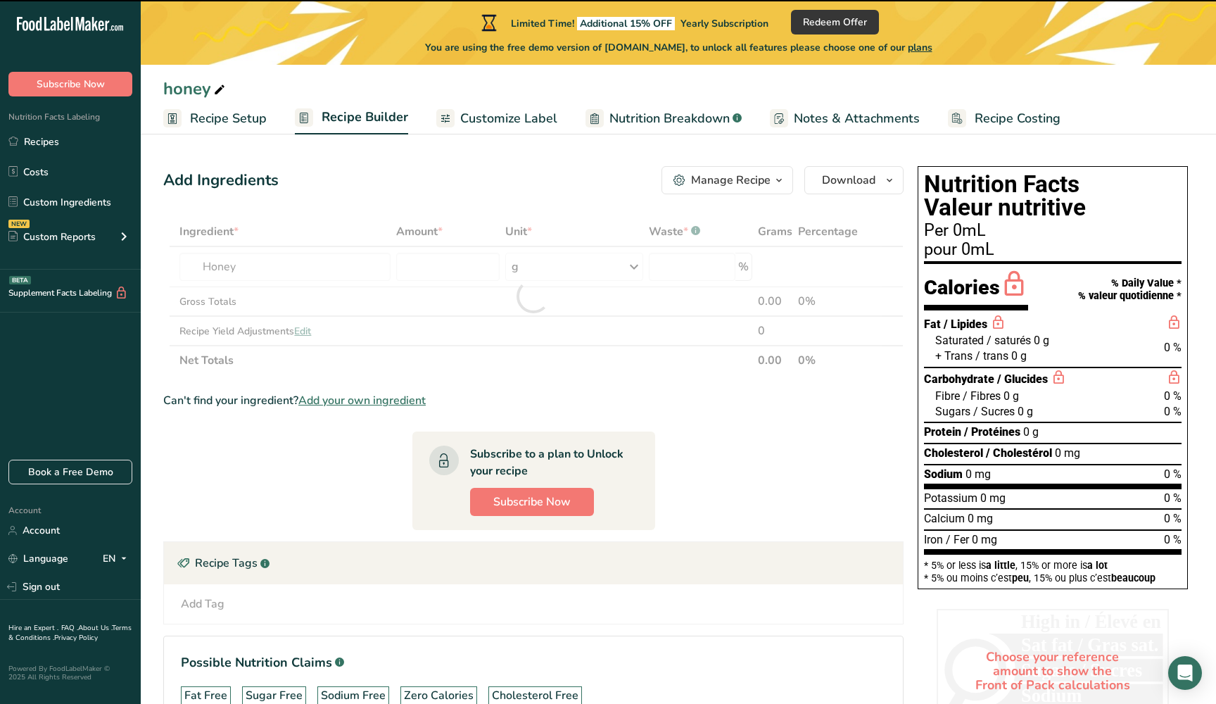
type input "0"
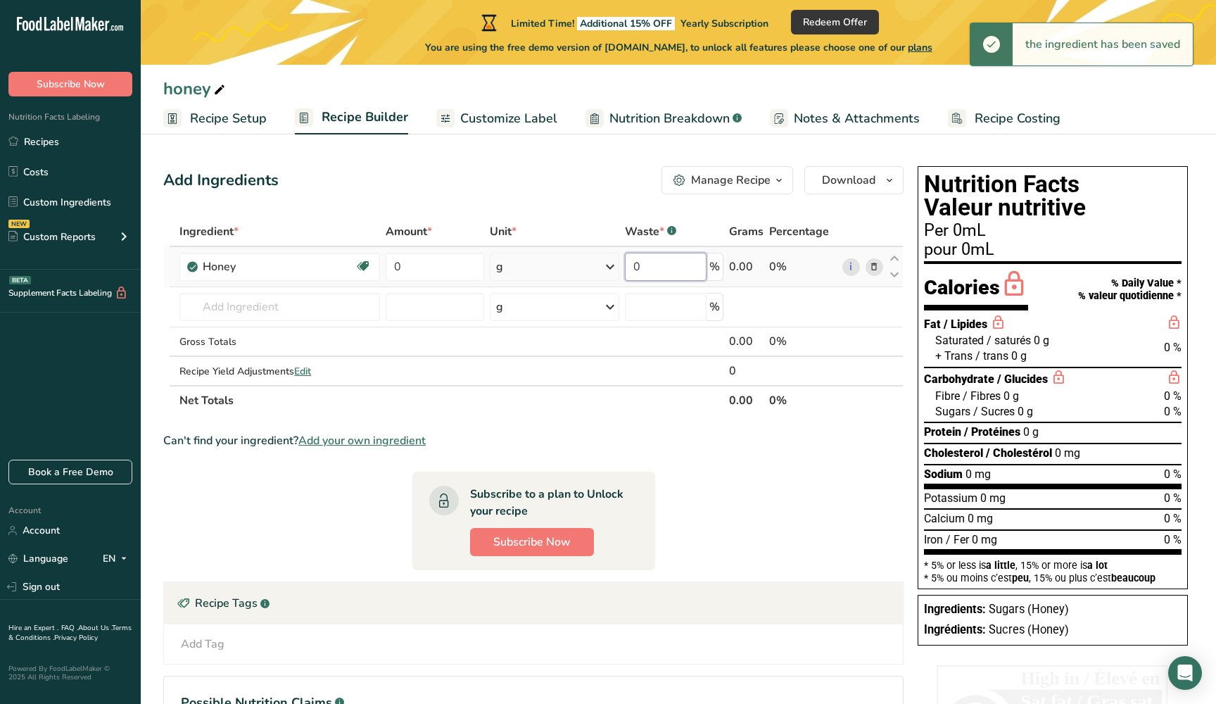
click at [636, 263] on input "0" at bounding box center [666, 267] width 82 height 28
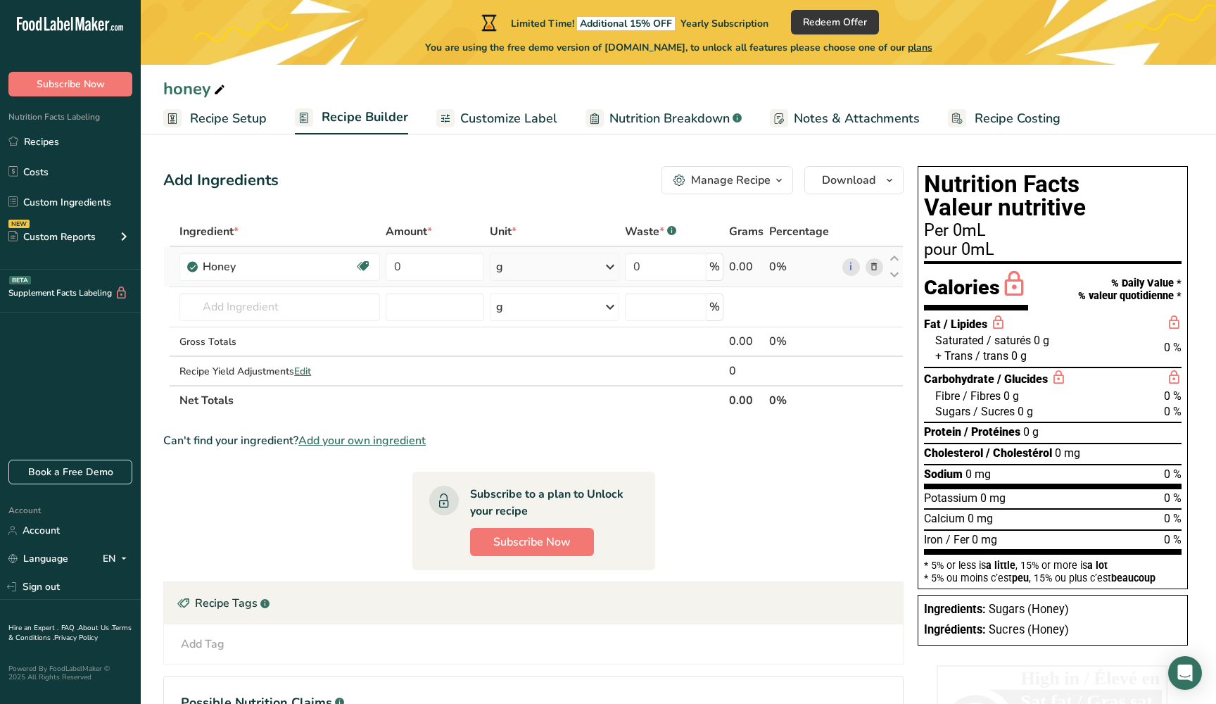
click at [531, 270] on div "Ingredient * Amount * Unit * Waste * .a-a{fill:#347362;}.b-a{fill:#fff;} Grams …" at bounding box center [533, 316] width 740 height 198
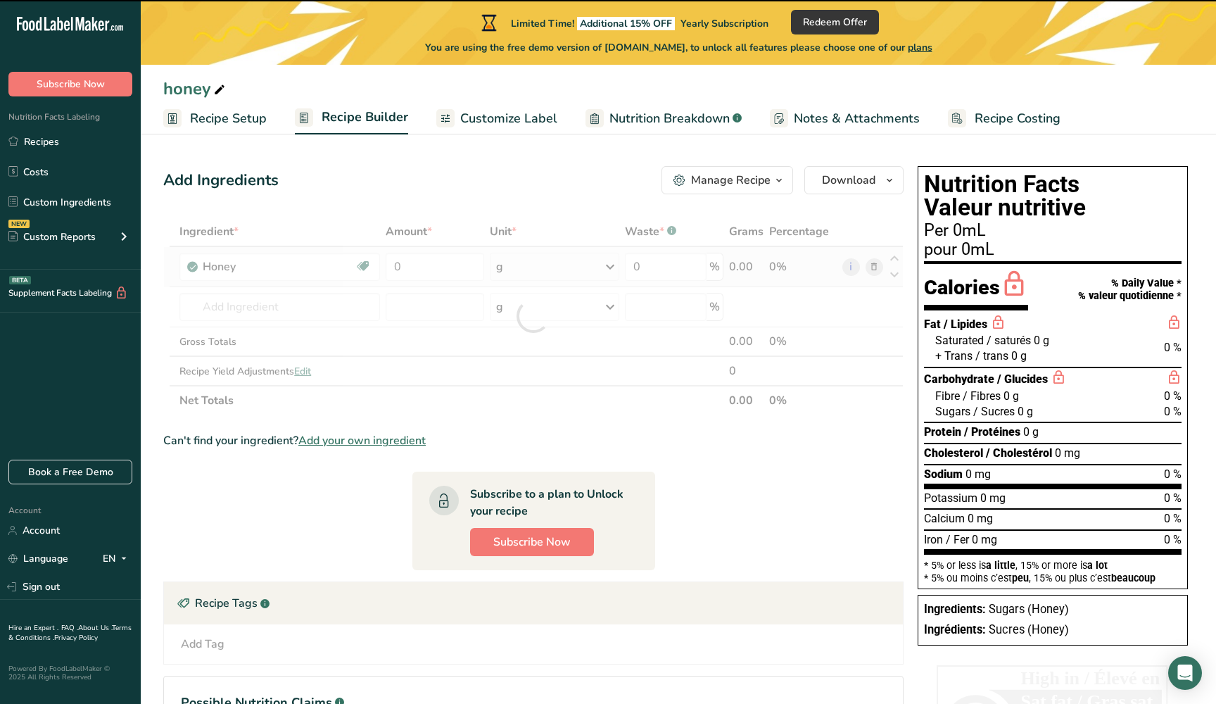
click at [531, 270] on div at bounding box center [533, 316] width 740 height 198
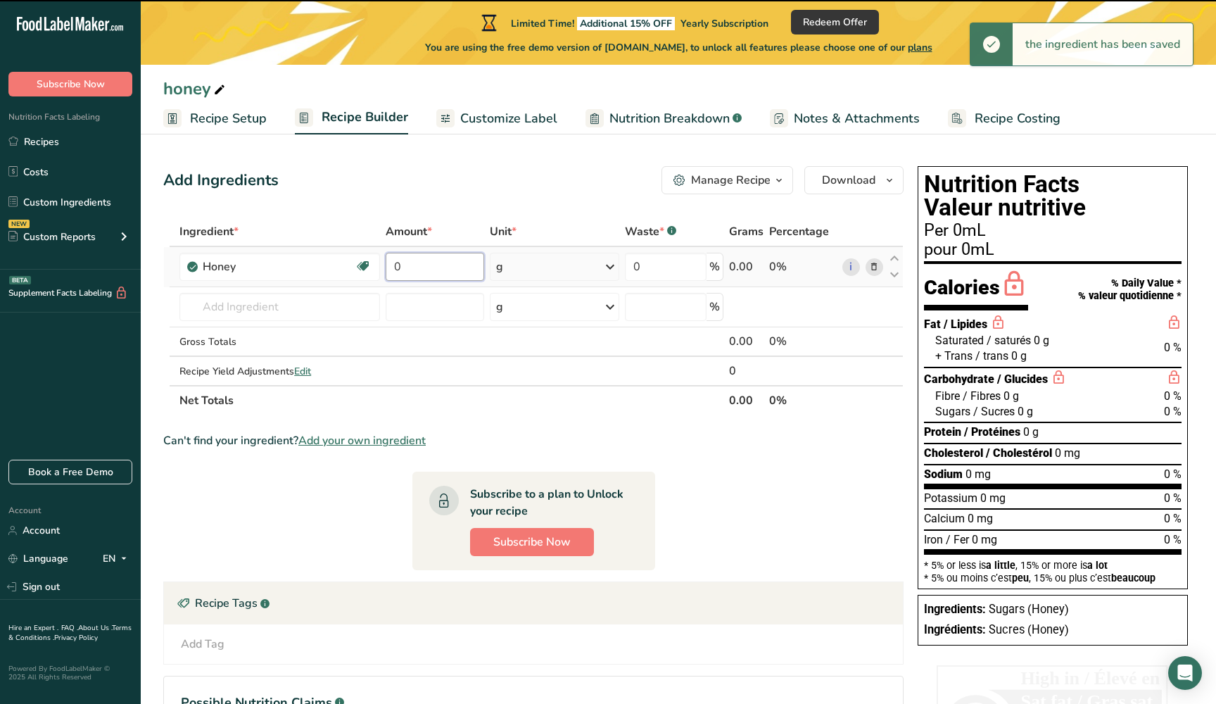
click at [446, 272] on input "0" at bounding box center [435, 267] width 99 height 28
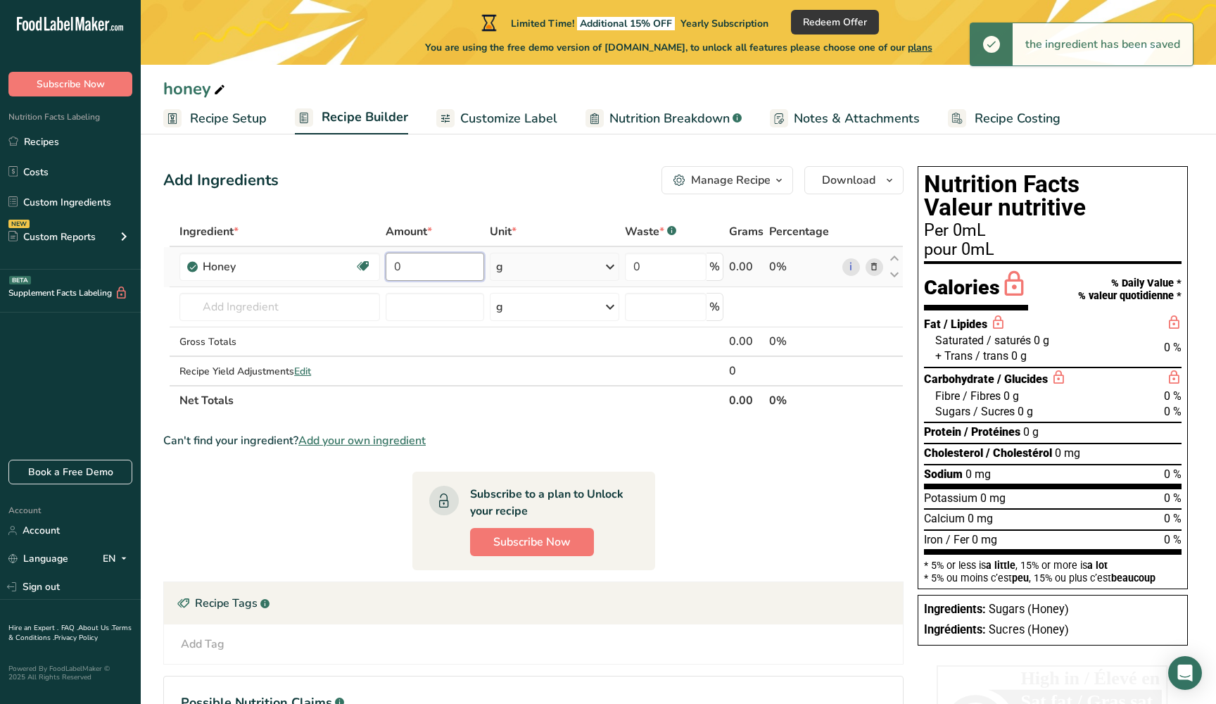
type input "2"
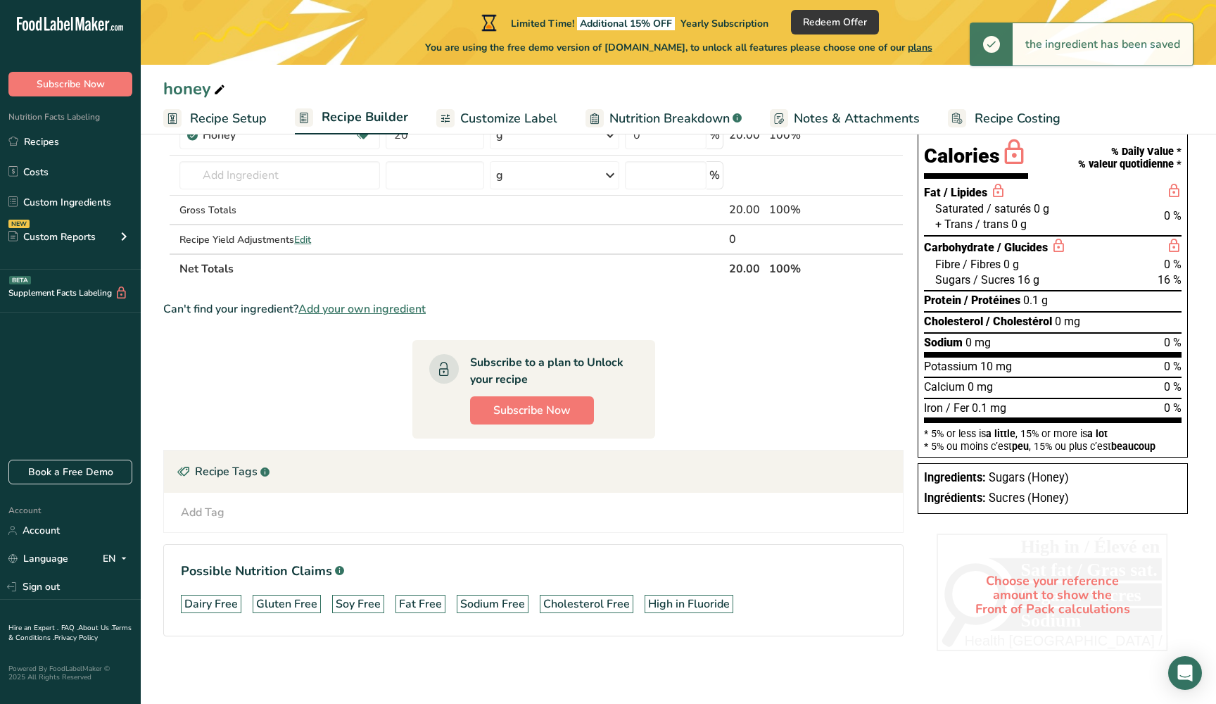
scroll to position [132, 0]
type input "20"
click at [880, 419] on section "Ingredient * Amount * Unit * Waste * .a-a{fill:#347362;}.b-a{fill:#fff;} Grams …" at bounding box center [533, 372] width 740 height 574
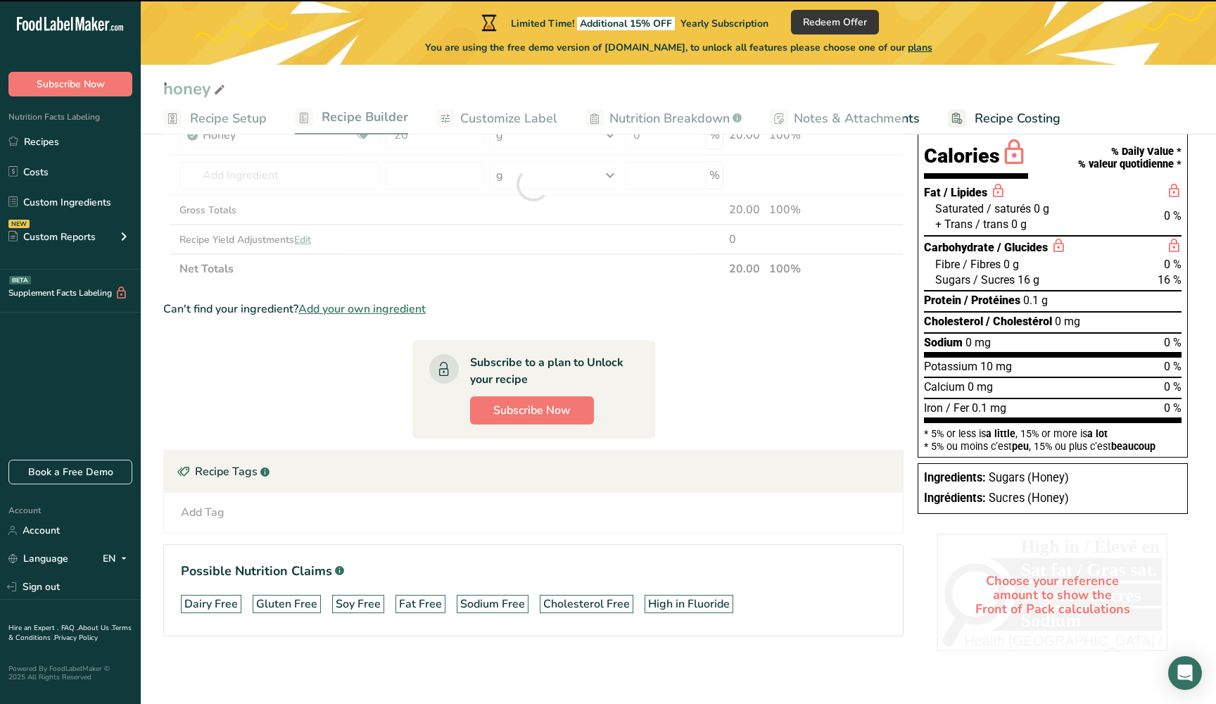
click at [996, 377] on div "Calcium 0 mg 0 %" at bounding box center [1053, 387] width 258 height 21
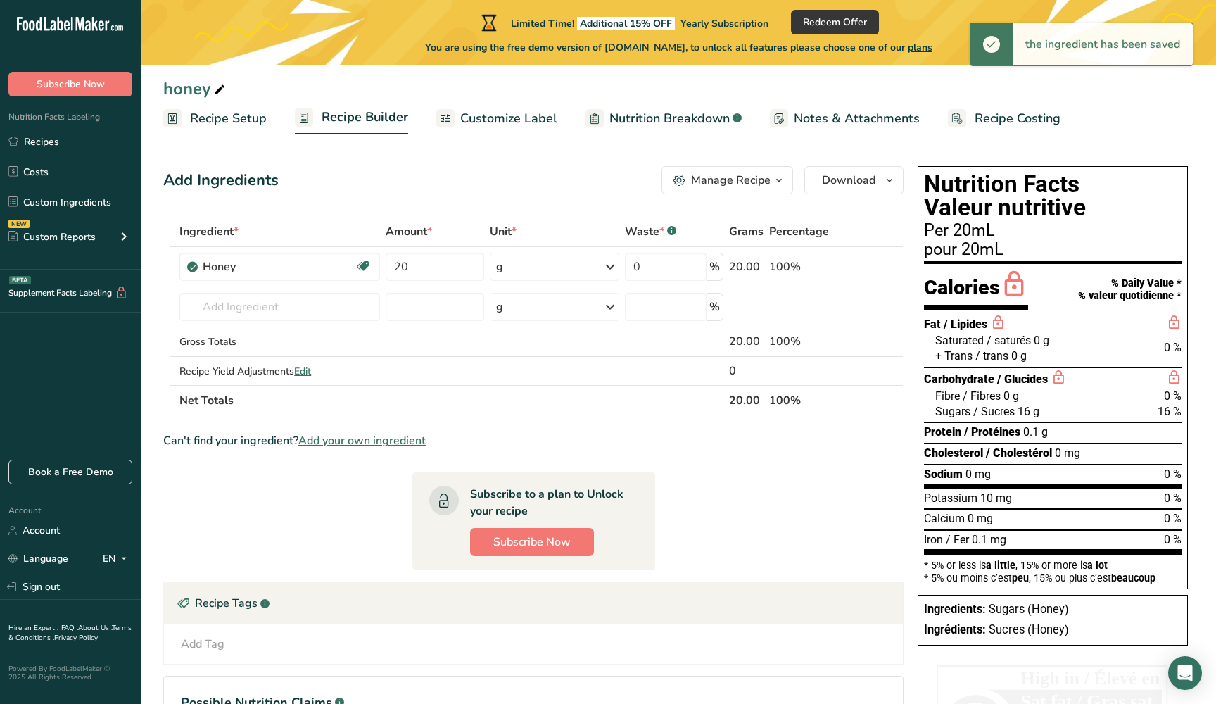
scroll to position [0, 0]
